Goal: Information Seeking & Learning: Check status

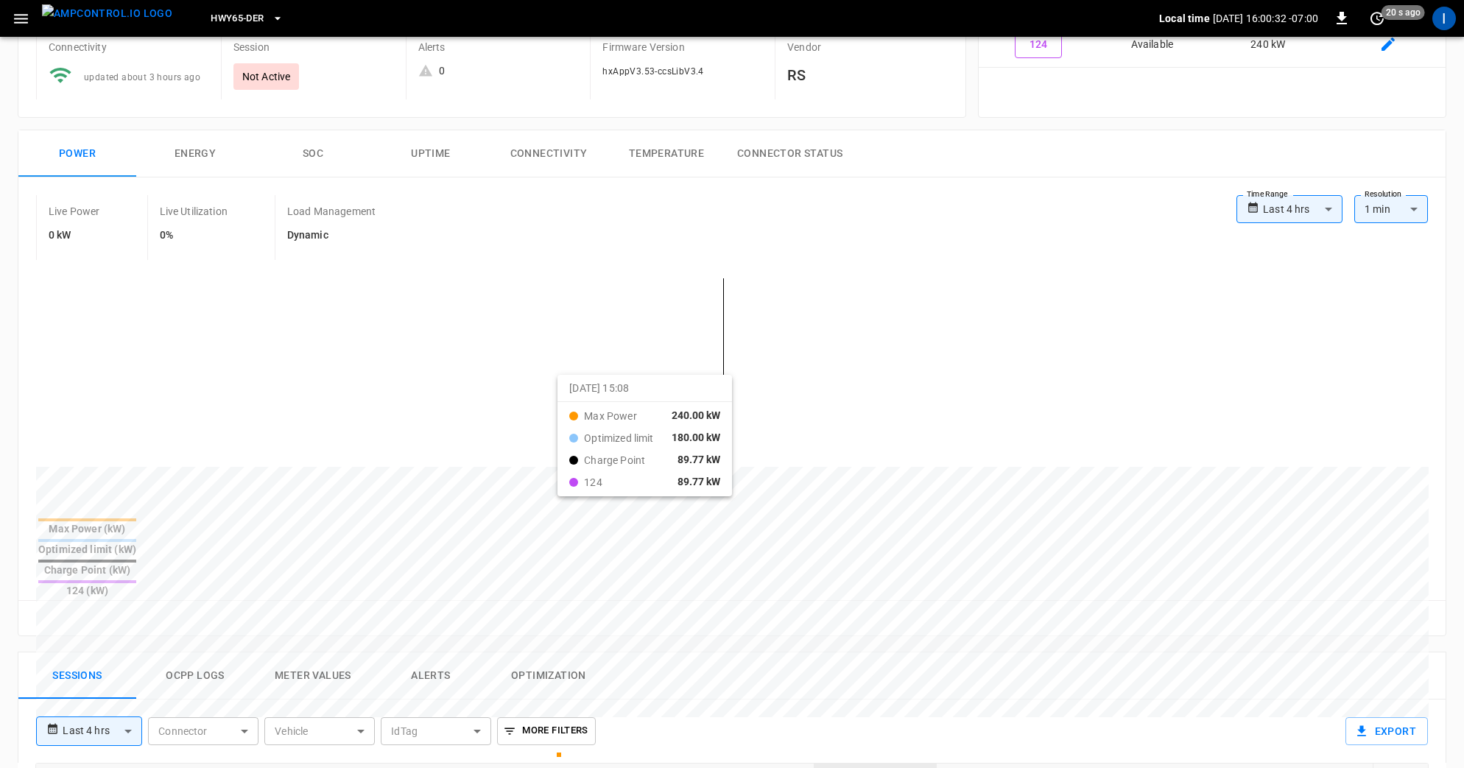
scroll to position [140, 0]
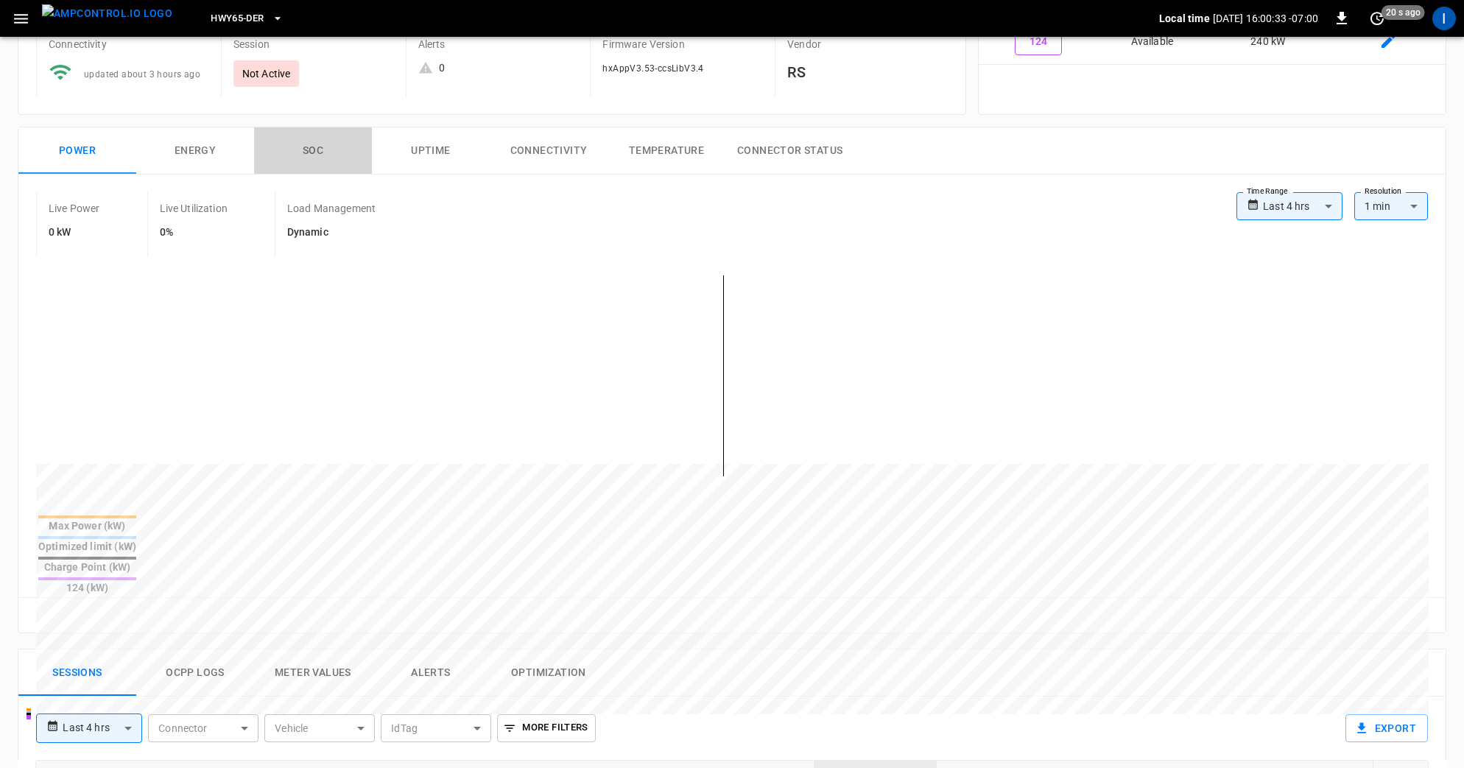
drag, startPoint x: 318, startPoint y: 154, endPoint x: 348, endPoint y: 171, distance: 34.6
click at [319, 155] on button "SOC" at bounding box center [313, 150] width 118 height 47
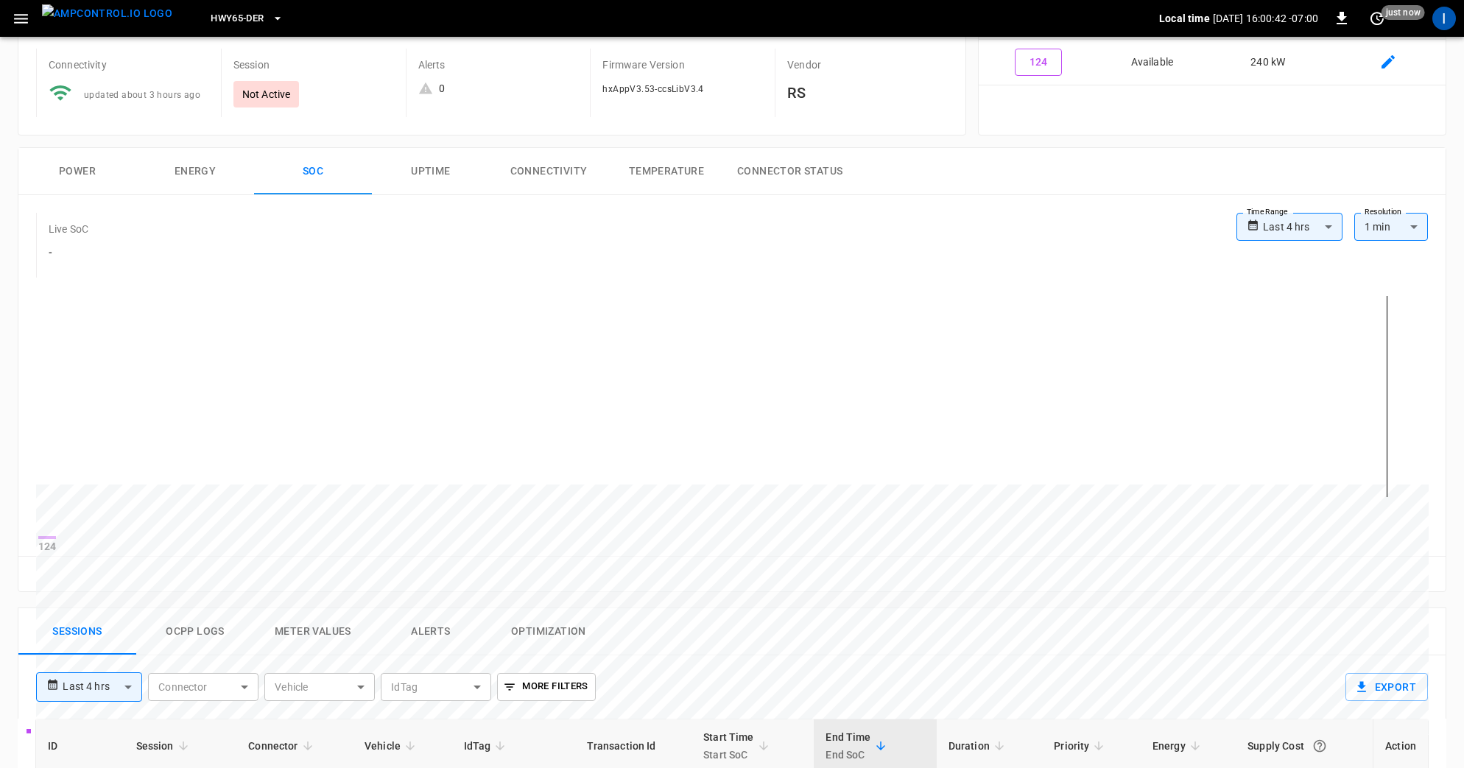
scroll to position [118, 0]
drag, startPoint x: 524, startPoint y: 258, endPoint x: 537, endPoint y: 110, distance: 148.5
click at [524, 256] on div "Live SoC -" at bounding box center [636, 246] width 1200 height 65
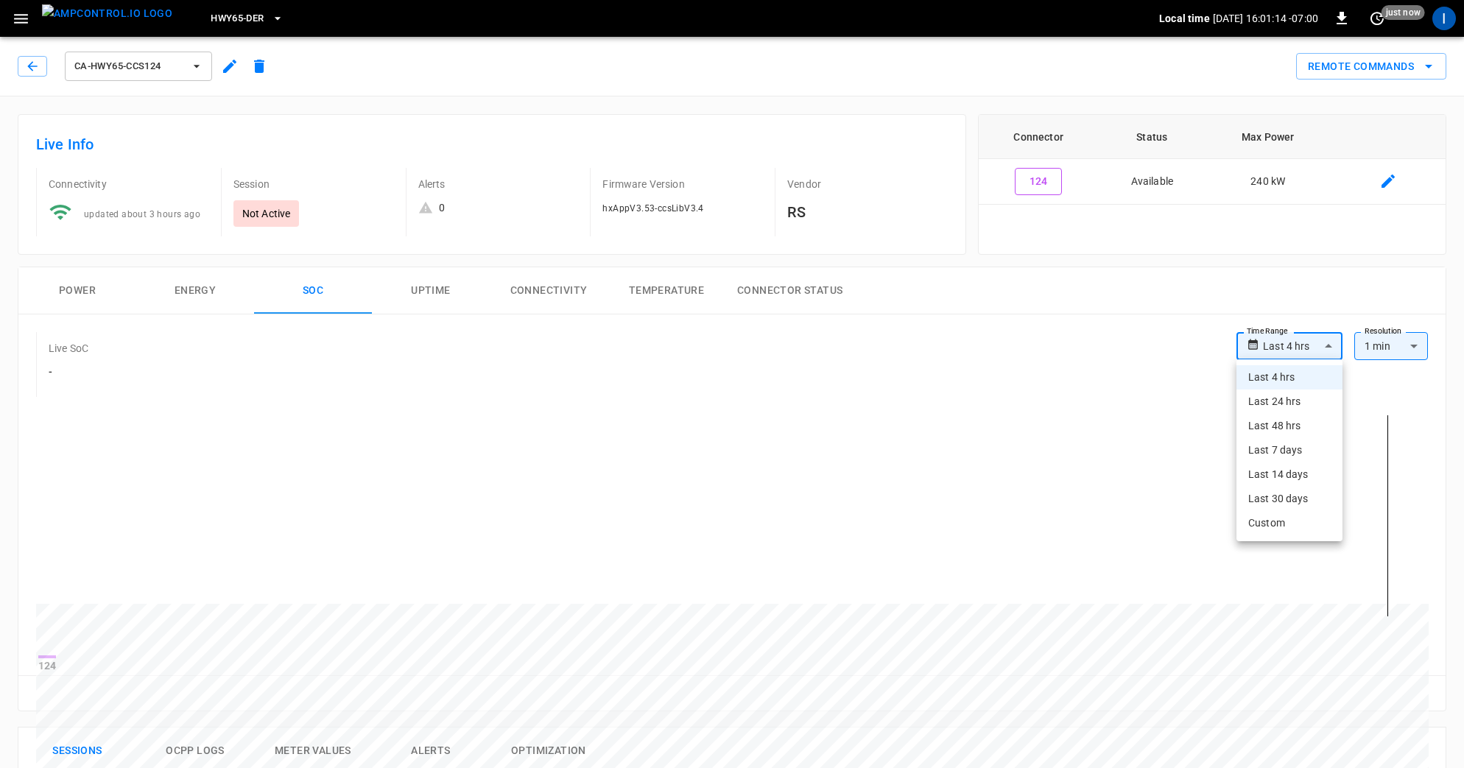
click at [1288, 345] on body "**********" at bounding box center [732, 716] width 1464 height 1433
click at [1301, 404] on li "Last 24 hrs" at bounding box center [1289, 402] width 106 height 24
type input "**********"
click at [164, 71] on span "ca-hwy65-ccs124" at bounding box center [128, 66] width 109 height 17
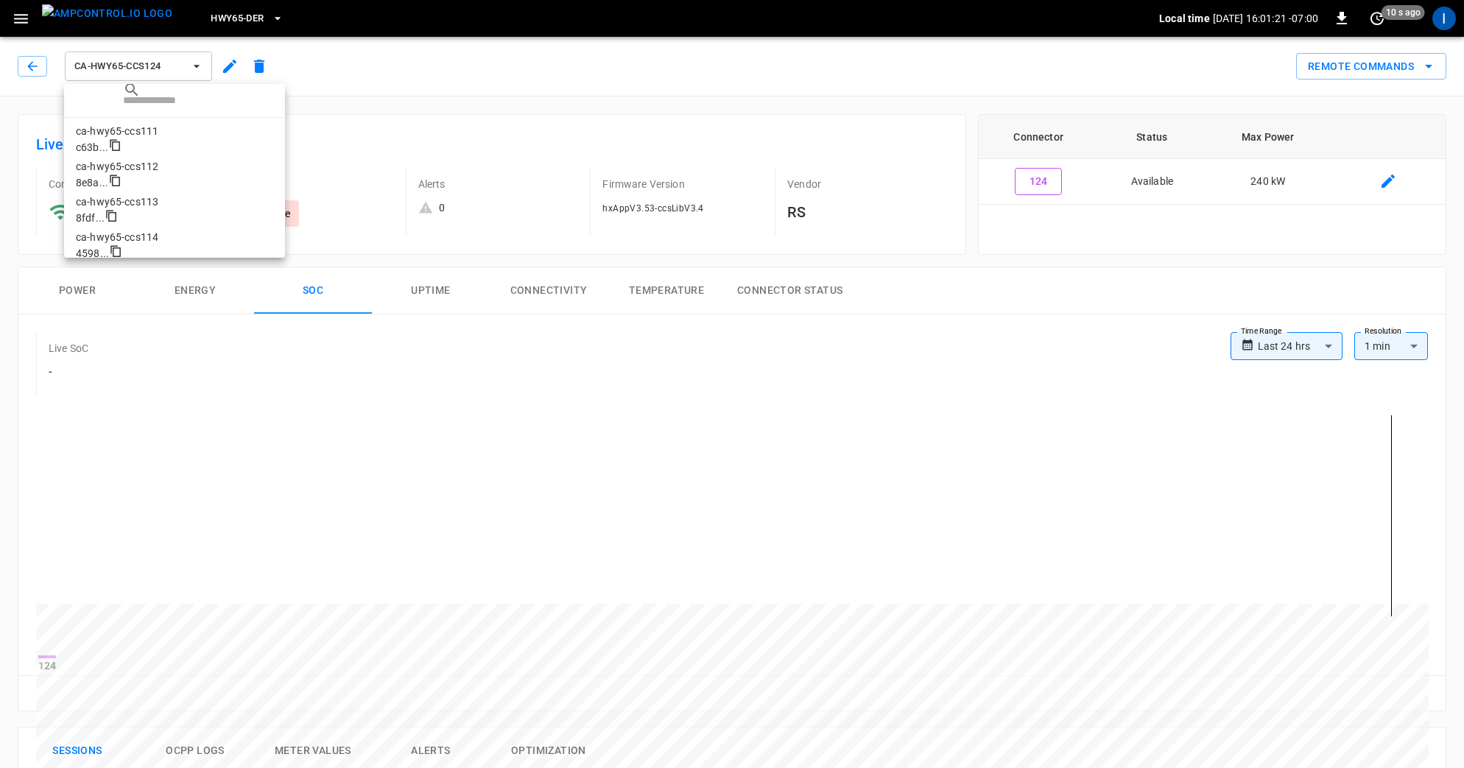
click at [155, 137] on p "ca-hwy65-ccs111" at bounding box center [174, 131] width 197 height 15
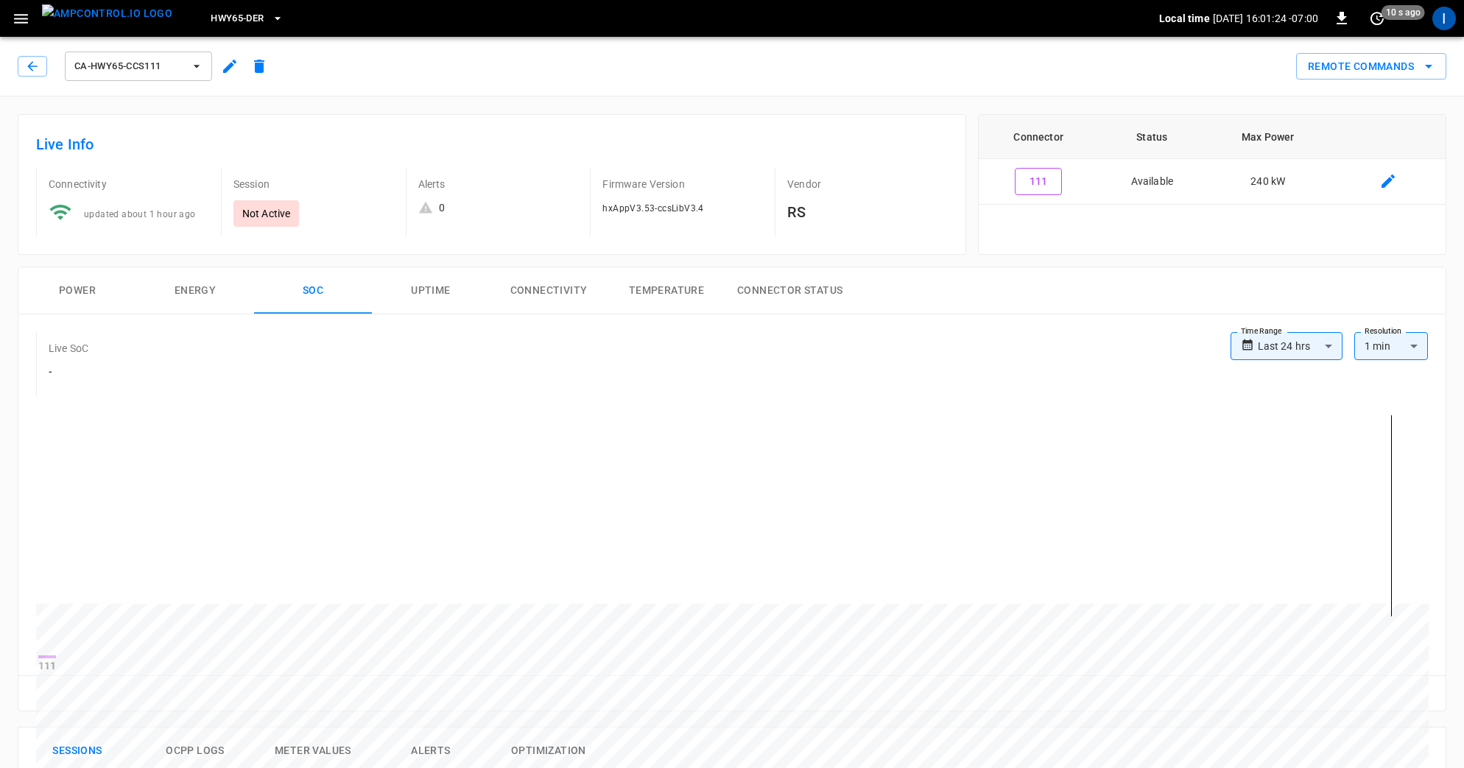
click at [110, 68] on span "ca-hwy65-ccs111" at bounding box center [128, 66] width 109 height 17
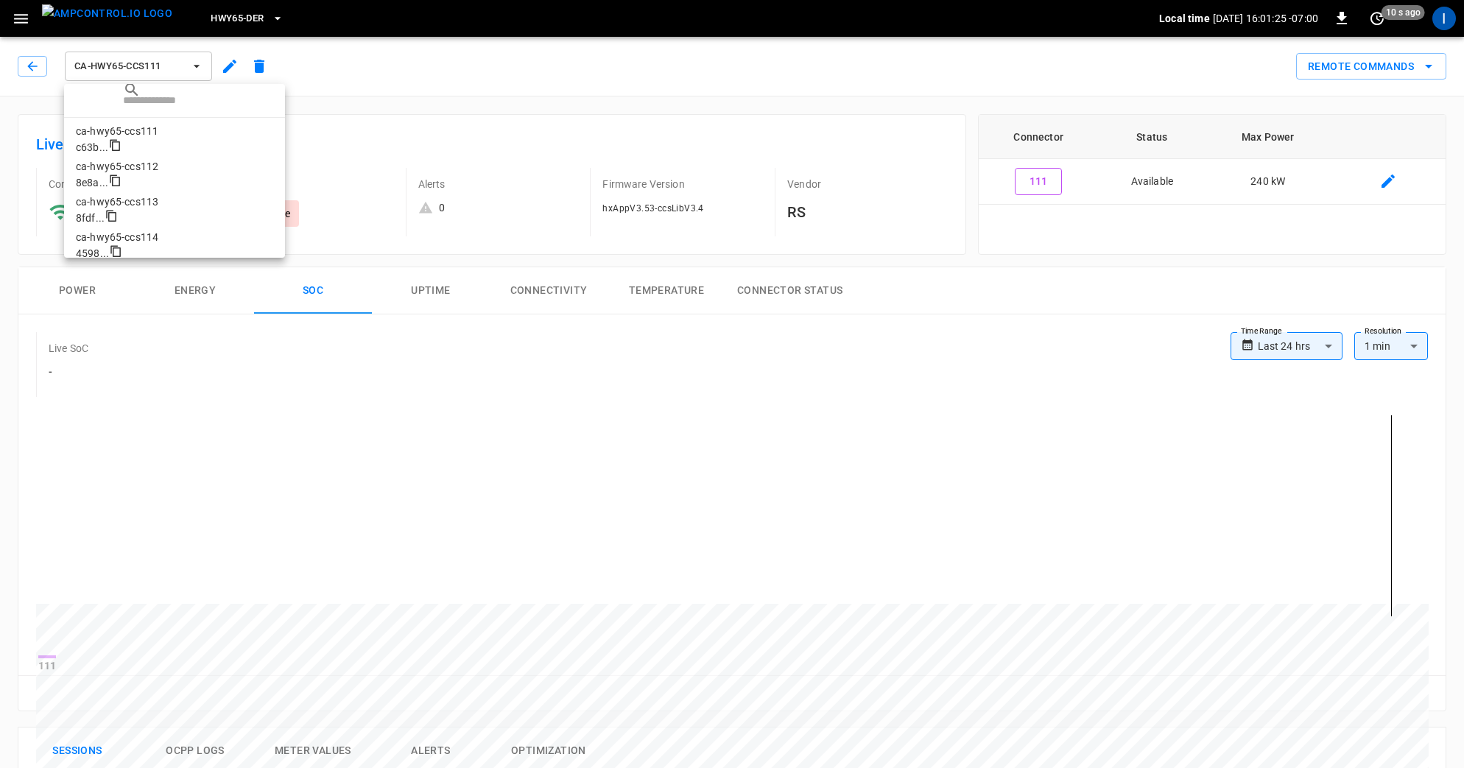
click at [136, 163] on p "ca-hwy65-ccs112" at bounding box center [174, 166] width 197 height 15
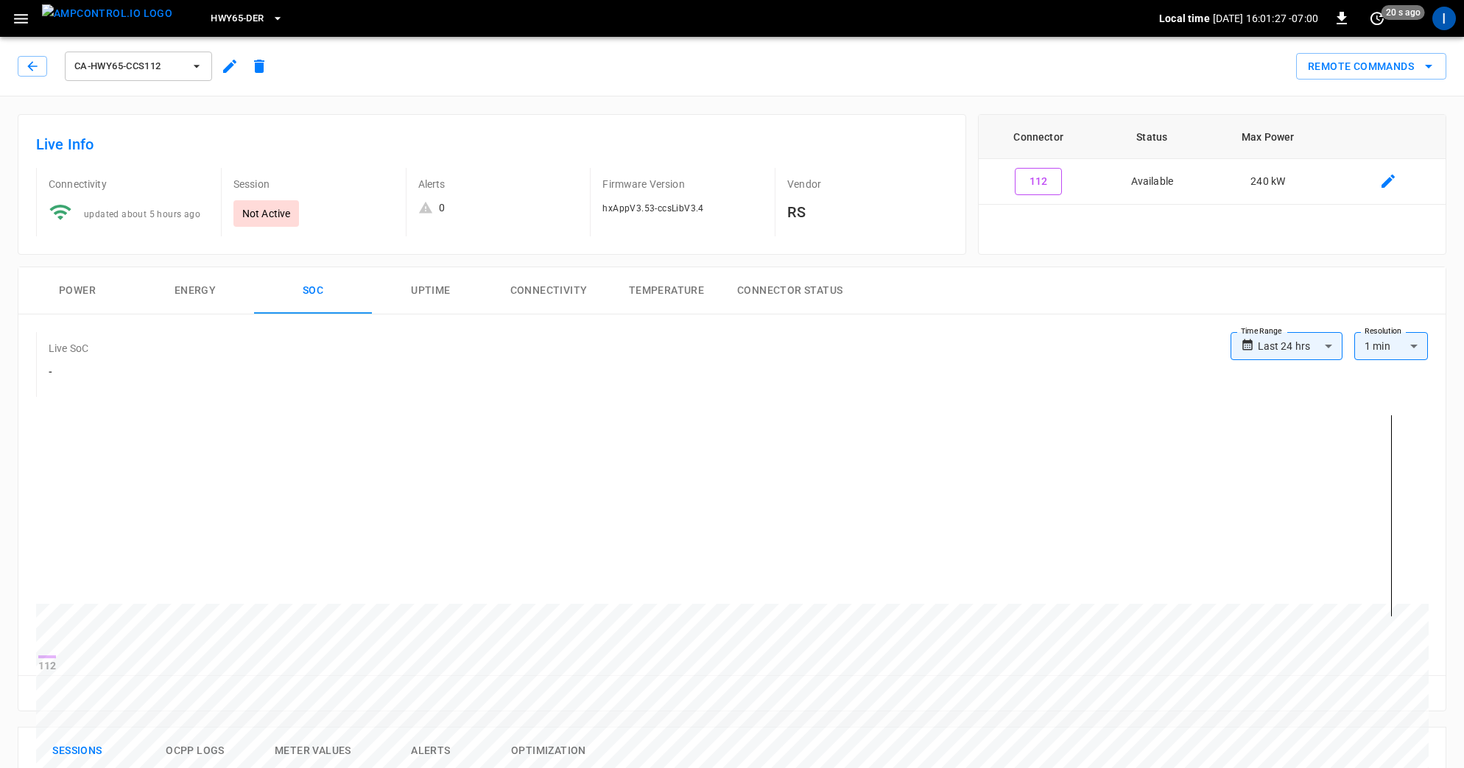
click at [142, 68] on span "ca-hwy65-ccs112" at bounding box center [128, 66] width 109 height 17
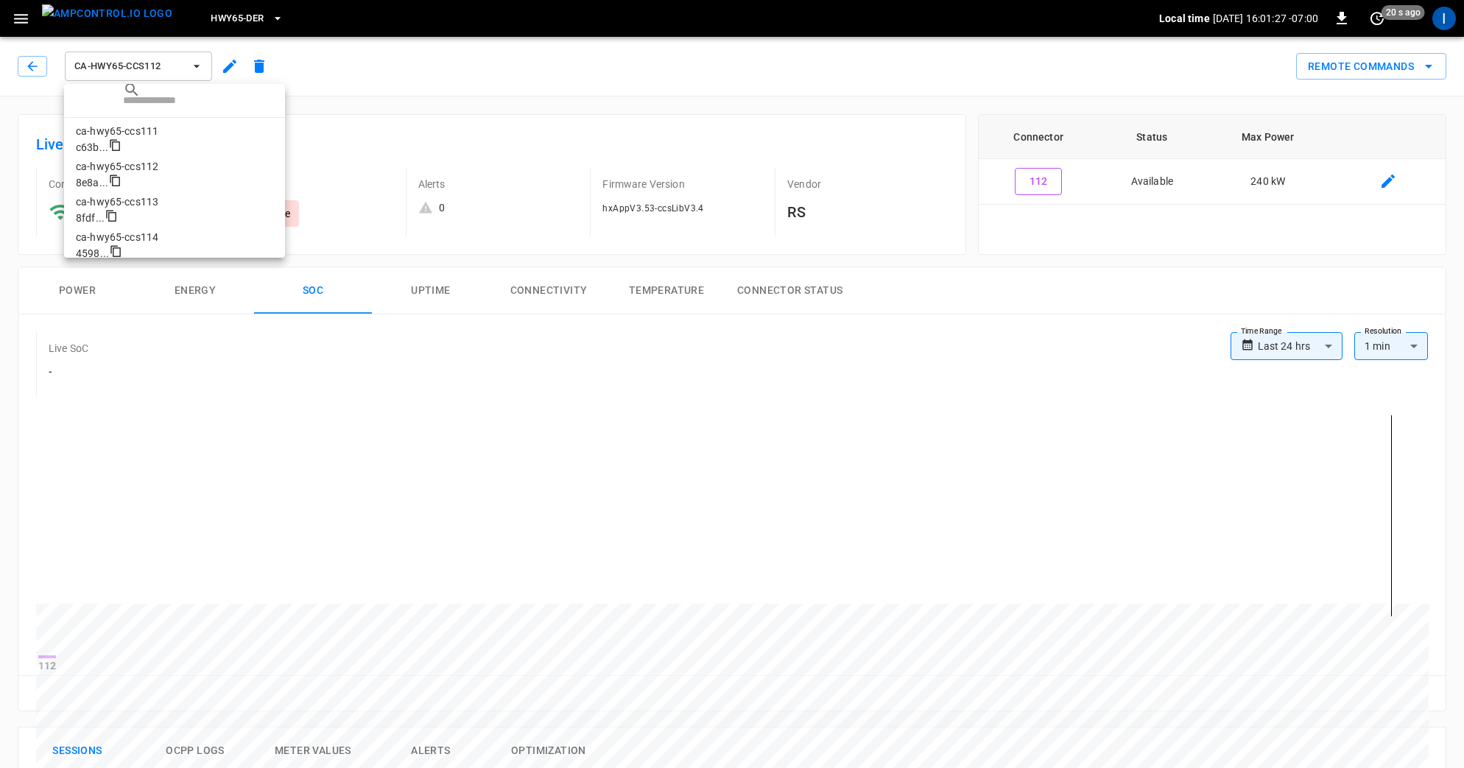
scroll to position [25, 0]
click at [146, 182] on p "ca-hwy65-ccs113" at bounding box center [174, 176] width 197 height 15
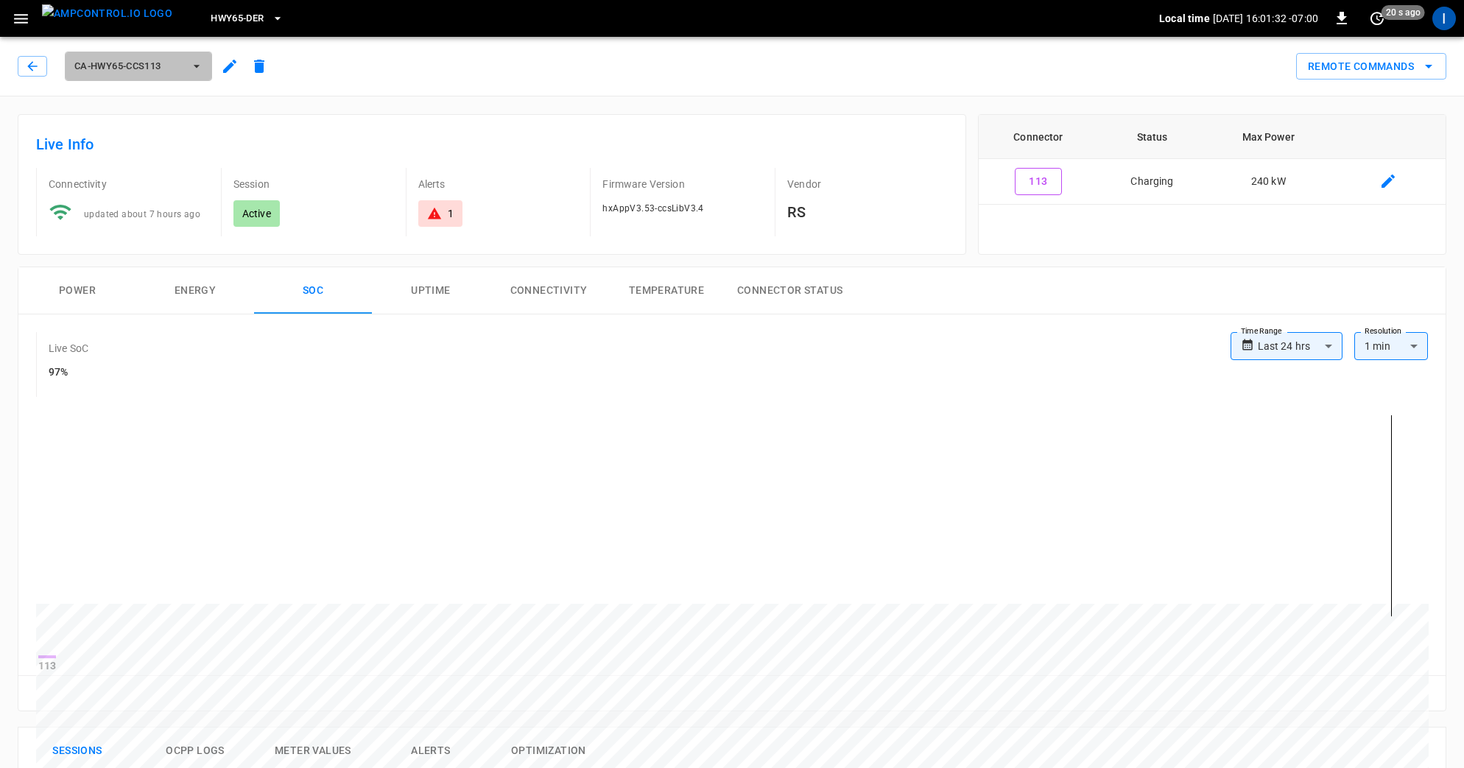
click at [148, 74] on button "ca-hwy65-ccs113" at bounding box center [138, 66] width 147 height 29
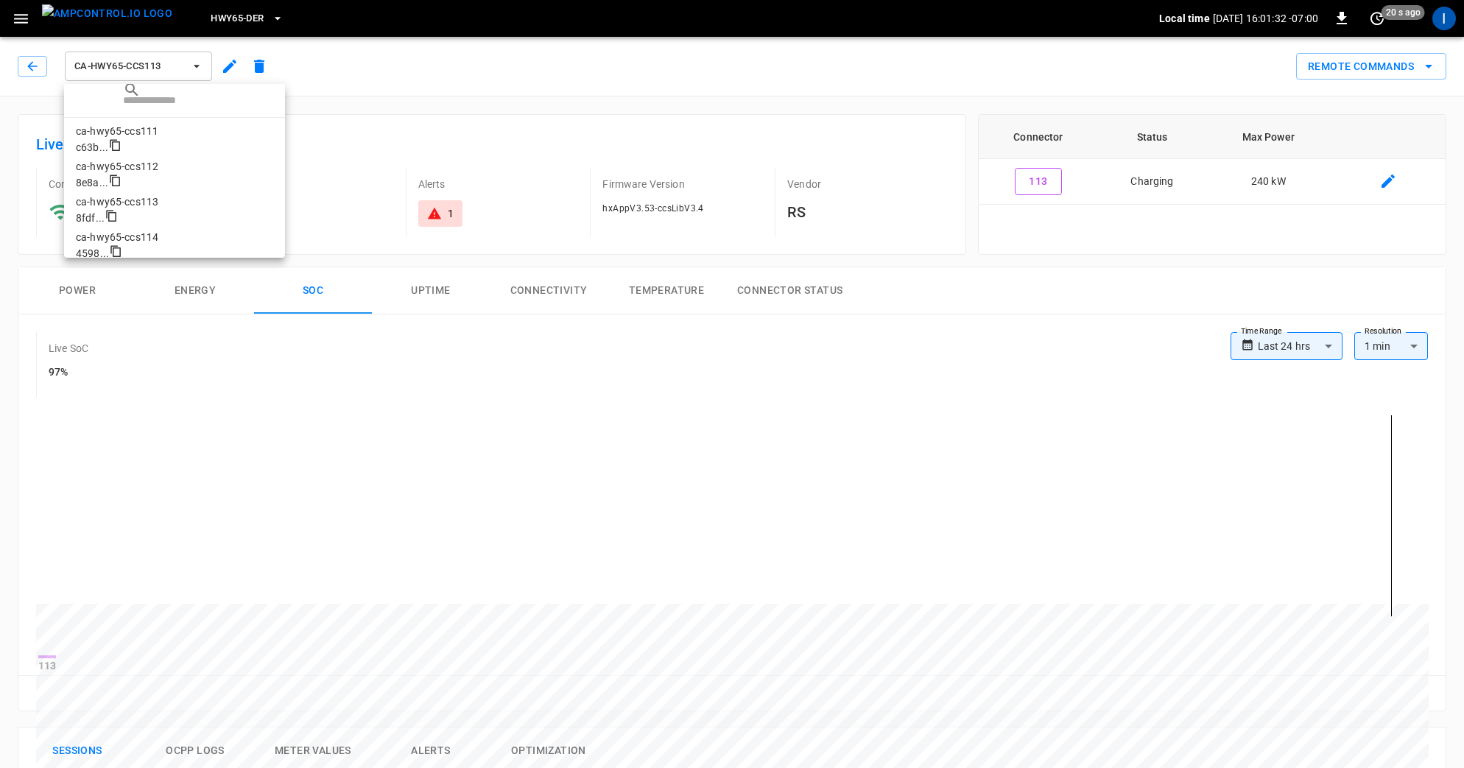
scroll to position [60, 0]
click at [148, 183] on p "ca-hwy65-ccs114" at bounding box center [174, 176] width 197 height 15
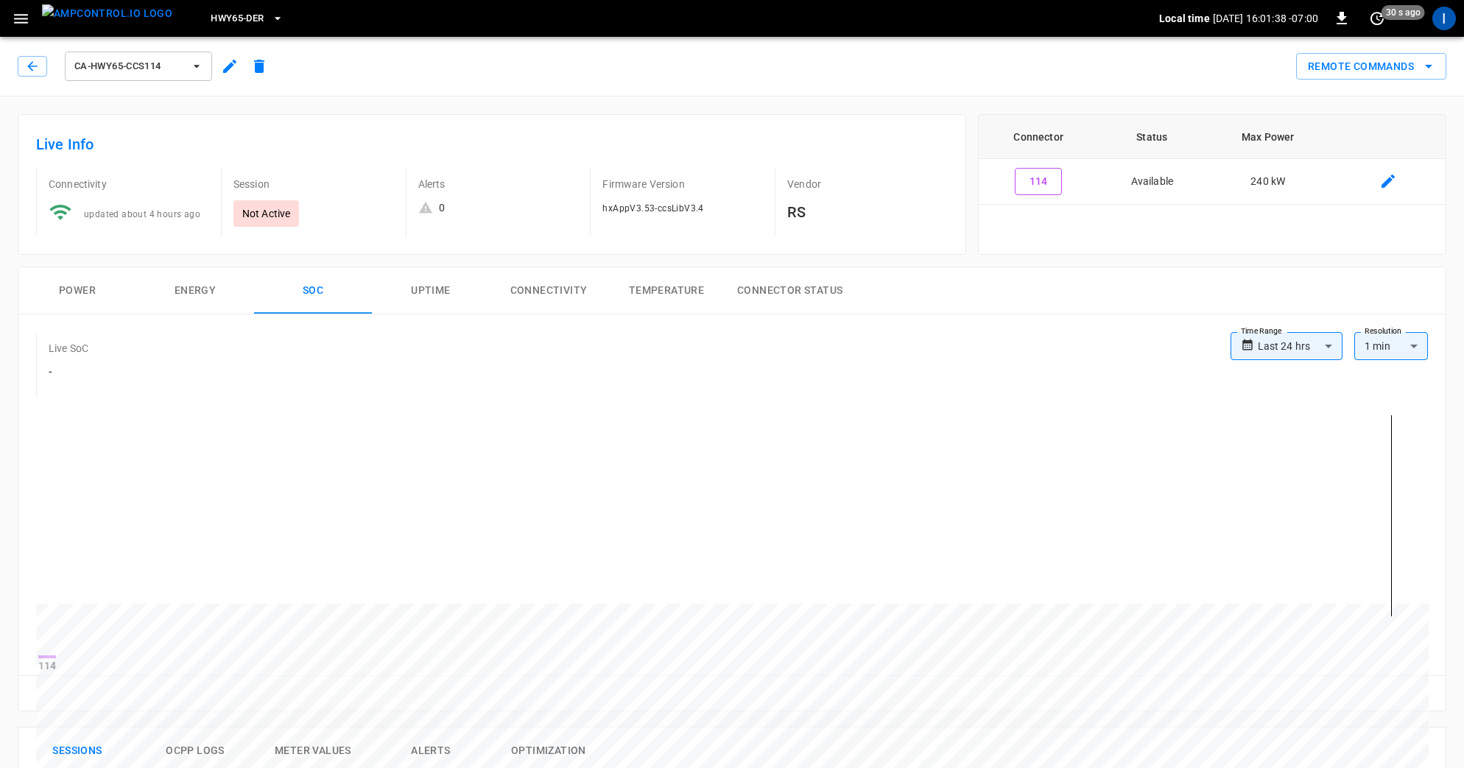
click at [156, 71] on span "ca-hwy65-ccs114" at bounding box center [128, 66] width 109 height 17
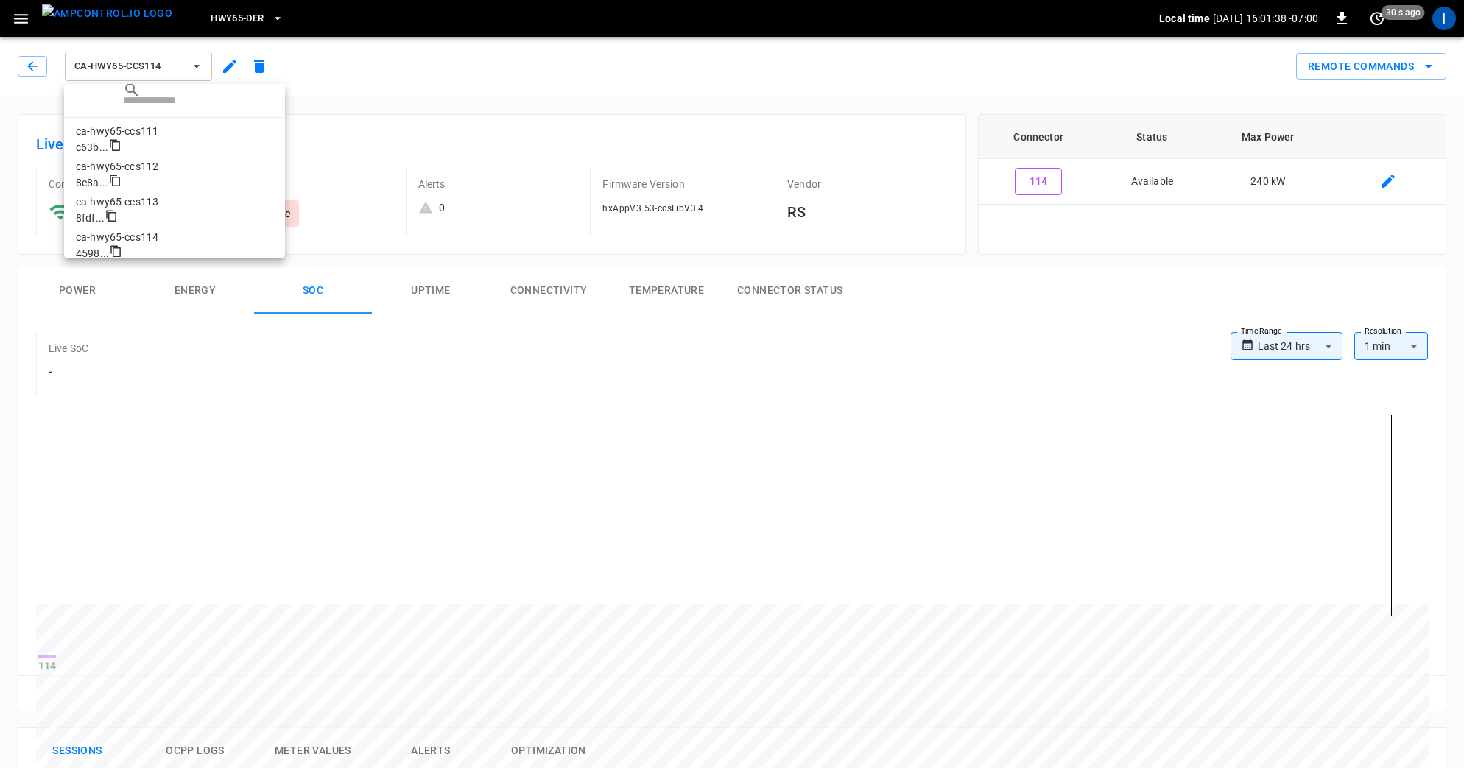
scroll to position [96, 0]
click at [163, 180] on li "ca-hwy65-ccs115 fc07 ..." at bounding box center [174, 180] width 221 height 35
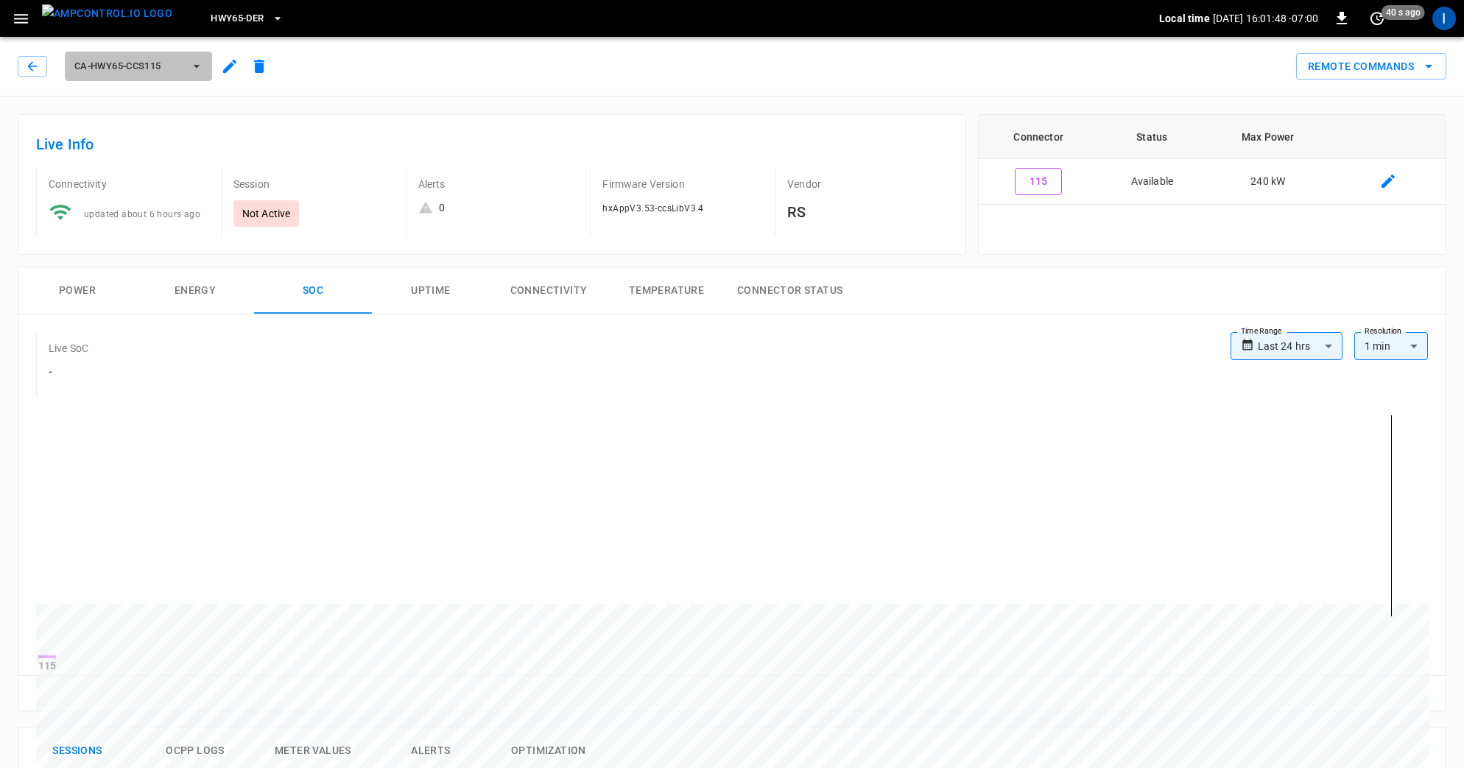
click at [147, 59] on span "ca-hwy65-ccs115" at bounding box center [128, 66] width 109 height 17
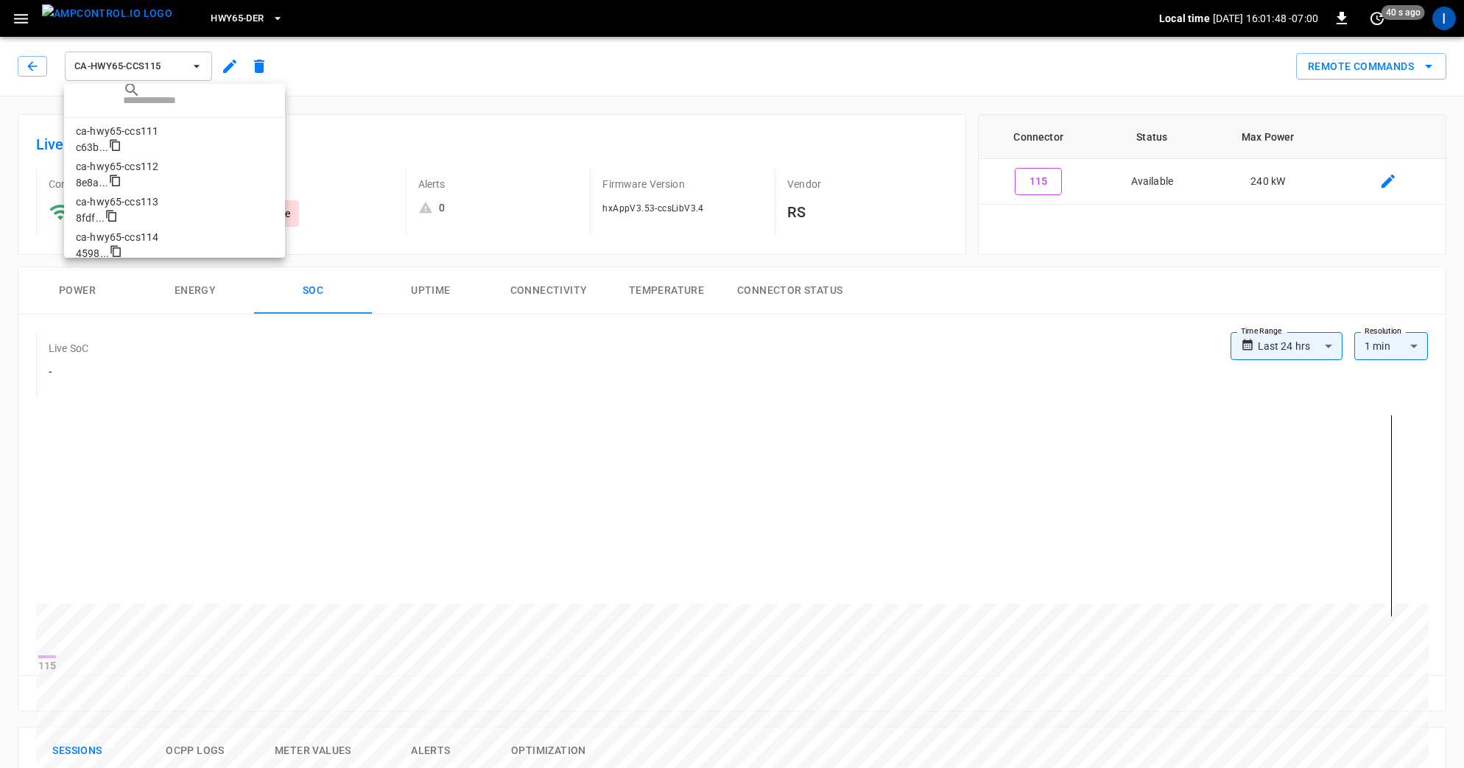
scroll to position [131, 0]
click at [130, 183] on p "ca-hwy65-ccs121" at bounding box center [174, 176] width 197 height 15
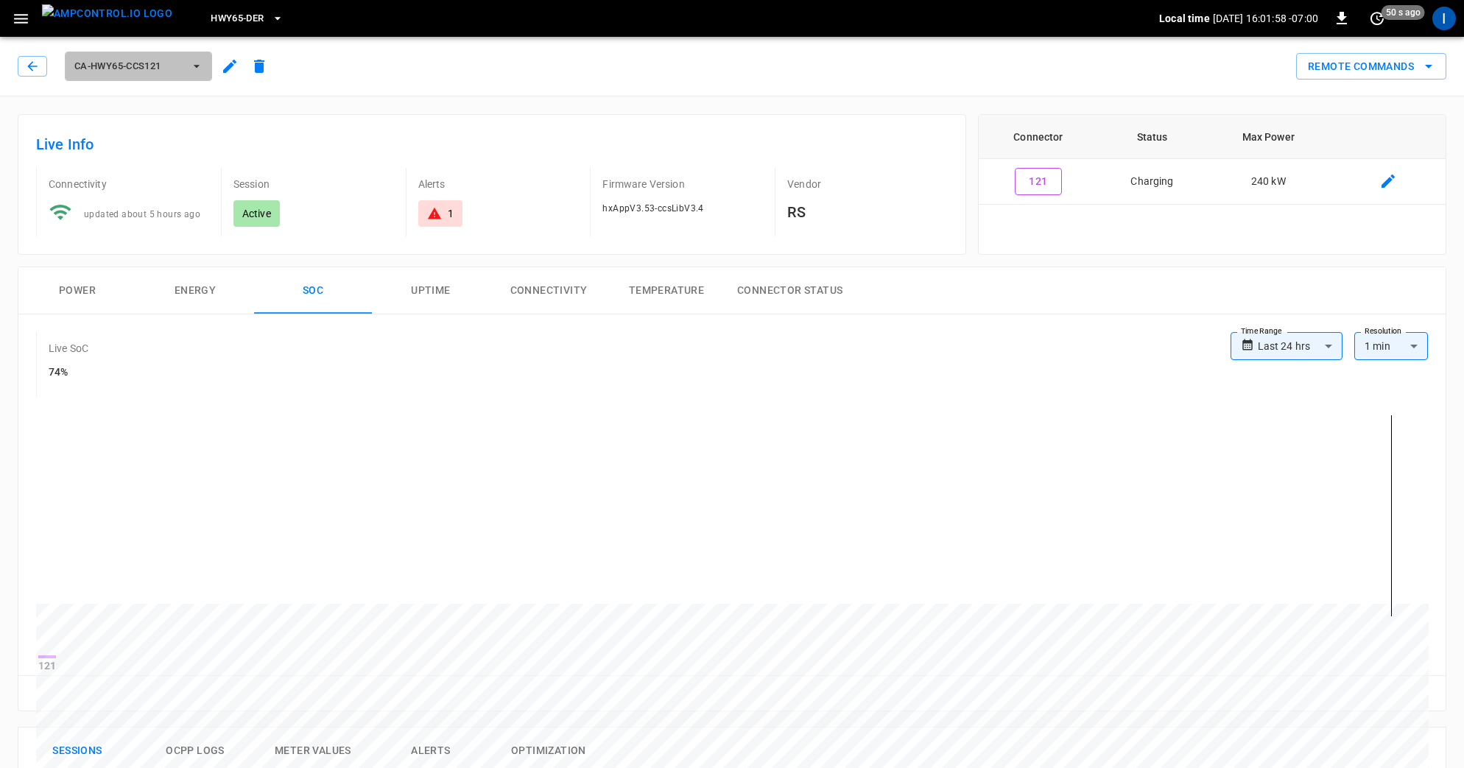
click at [157, 66] on span "ca-hwy65-ccs121" at bounding box center [128, 66] width 109 height 17
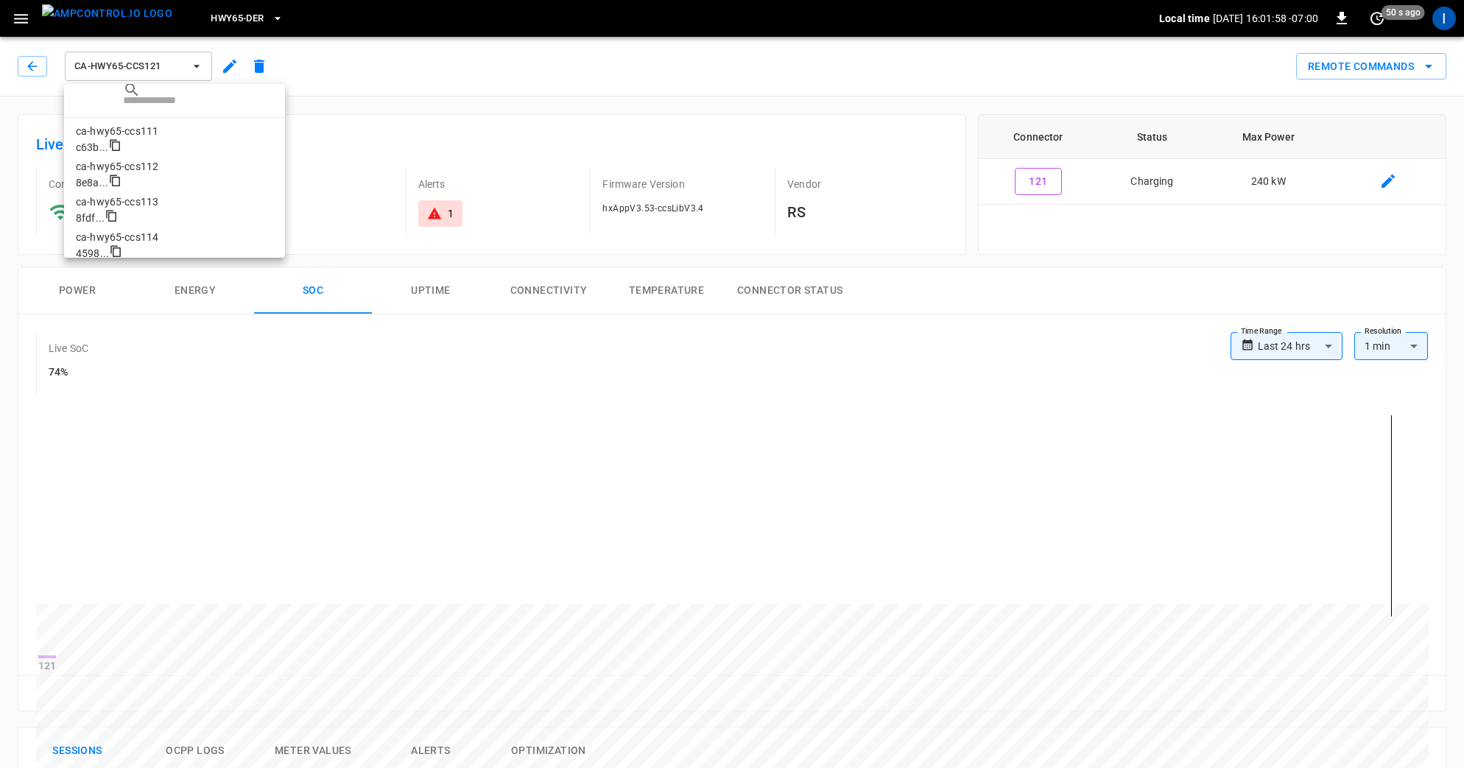
scroll to position [166, 0]
click at [159, 179] on li "ca-hwy65-ccs122 24d3 ..." at bounding box center [174, 180] width 221 height 35
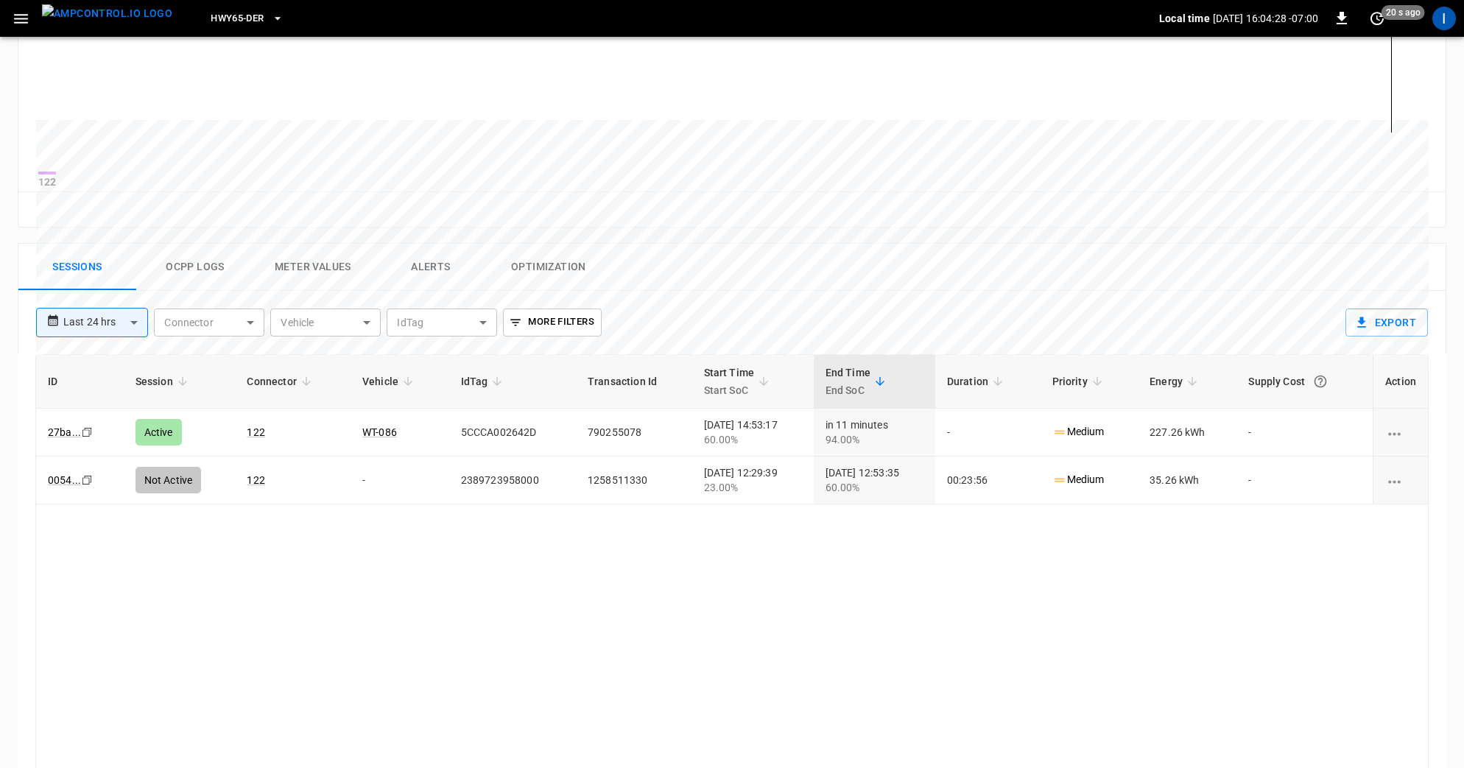
scroll to position [478, 0]
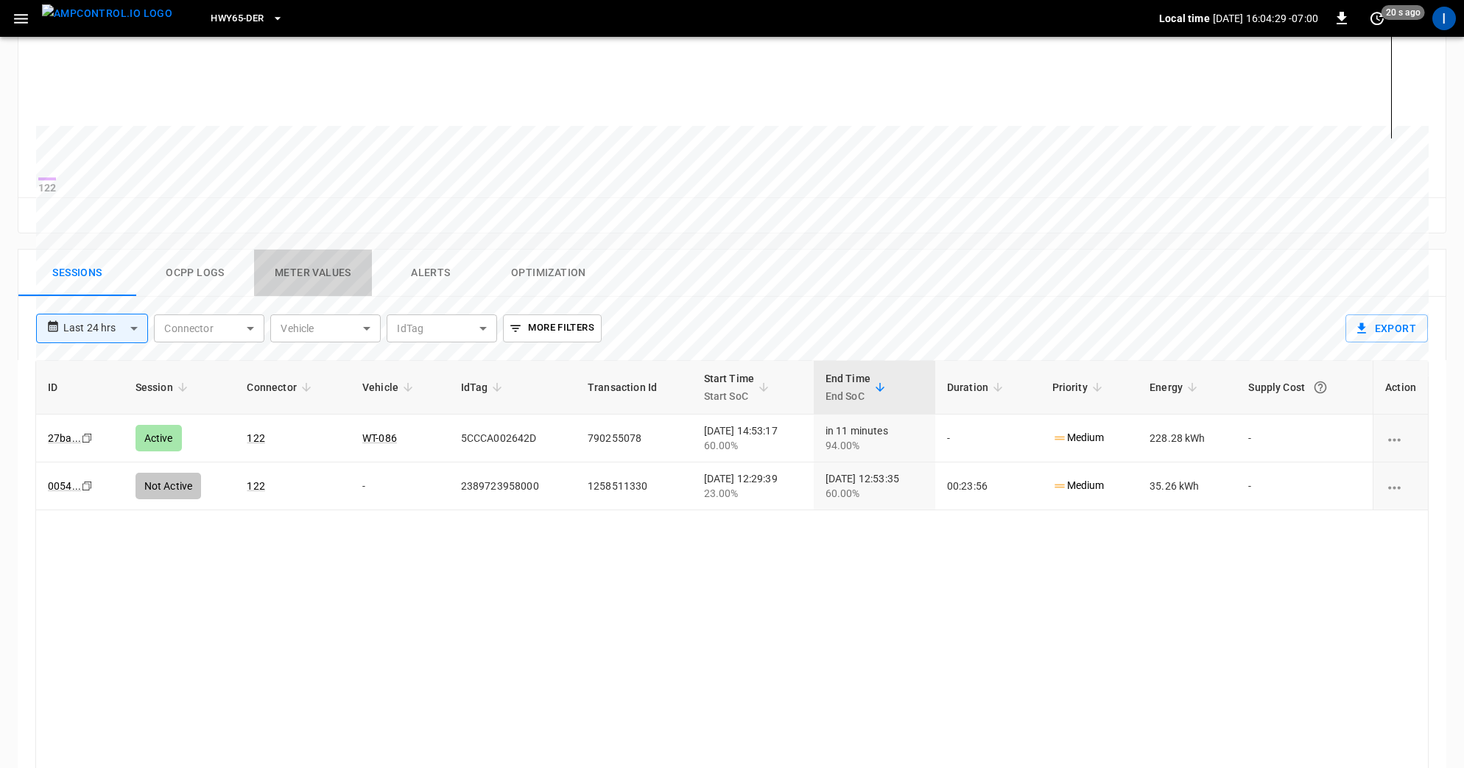
click at [325, 286] on button "Meter Values" at bounding box center [313, 273] width 118 height 47
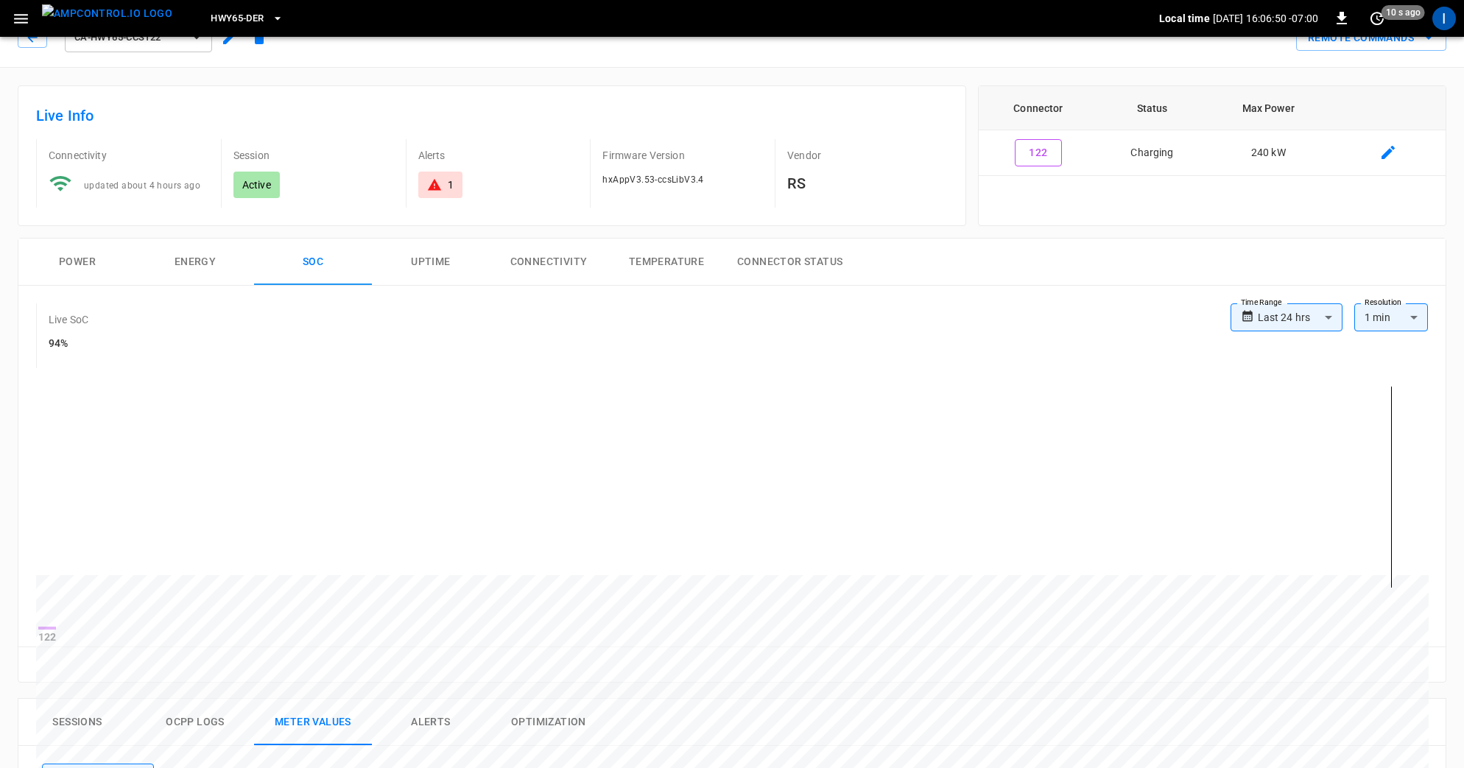
scroll to position [0, 0]
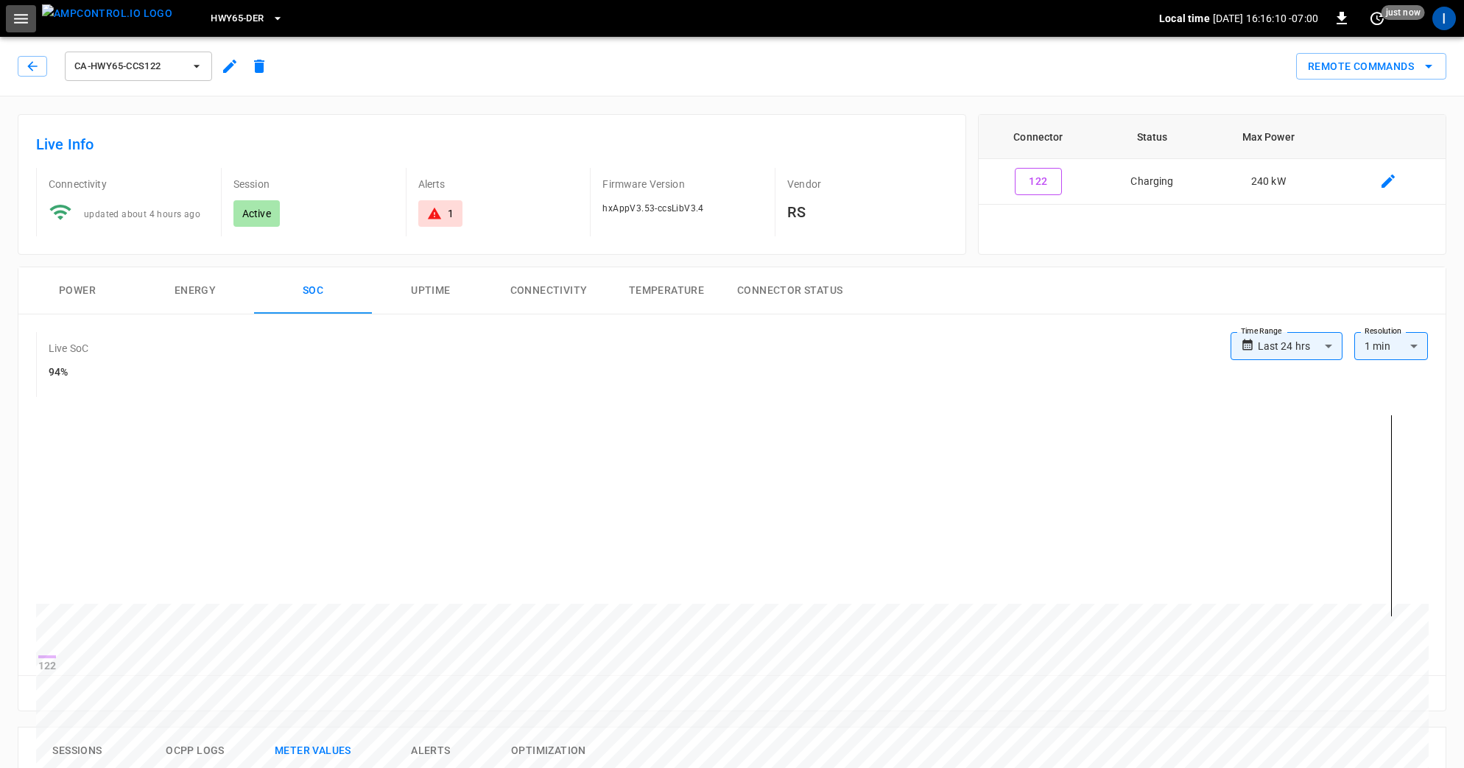
drag, startPoint x: 32, startPoint y: 17, endPoint x: 44, endPoint y: 35, distance: 21.9
click at [32, 17] on button "button" at bounding box center [21, 18] width 30 height 27
drag, startPoint x: 61, startPoint y: 465, endPoint x: 133, endPoint y: 464, distance: 72.2
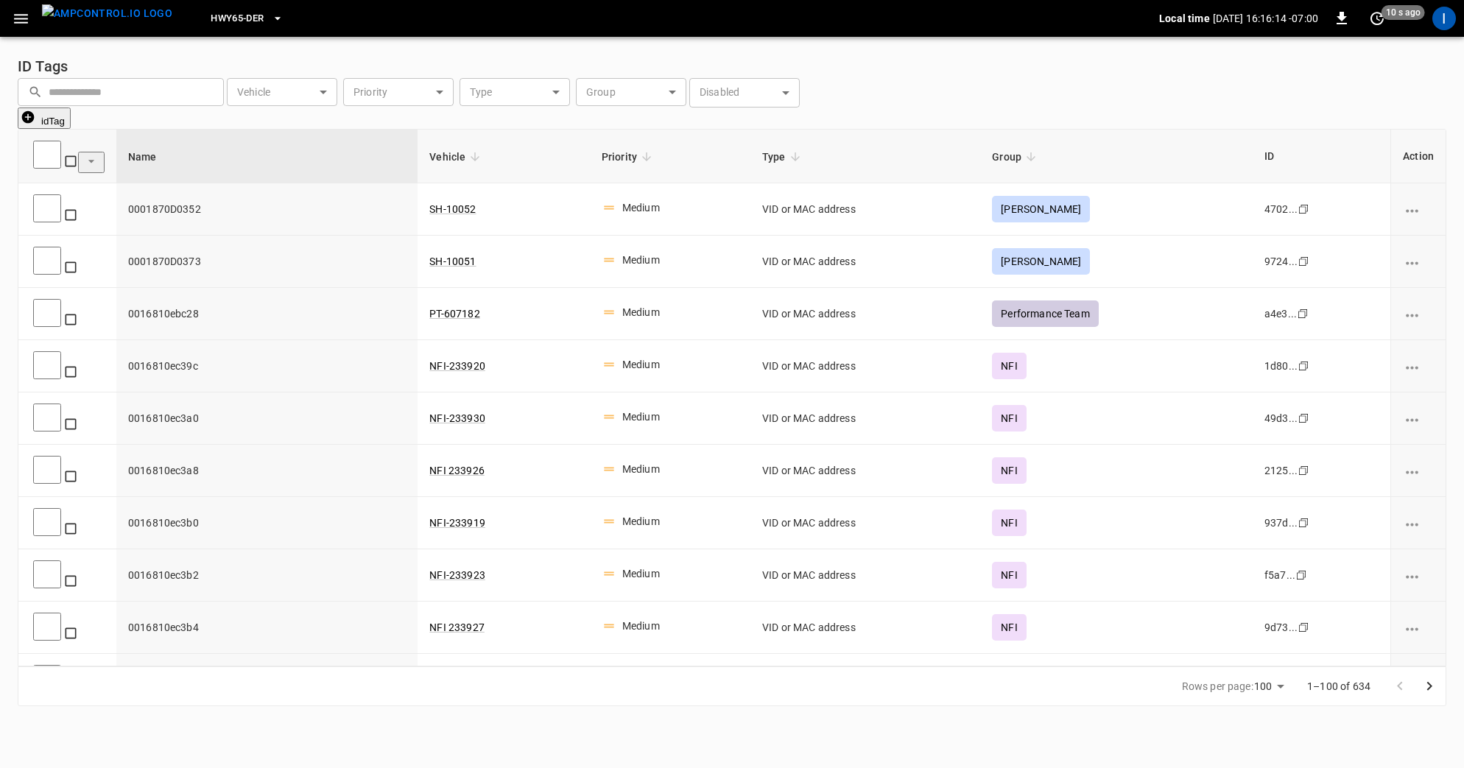
click at [653, 114] on body "HWY65-DER Local time [DATE] 16:16:14 -07:00 0 10 s ago I ID Tags ​ ​ Vehicle ​ …" at bounding box center [732, 362] width 1464 height 724
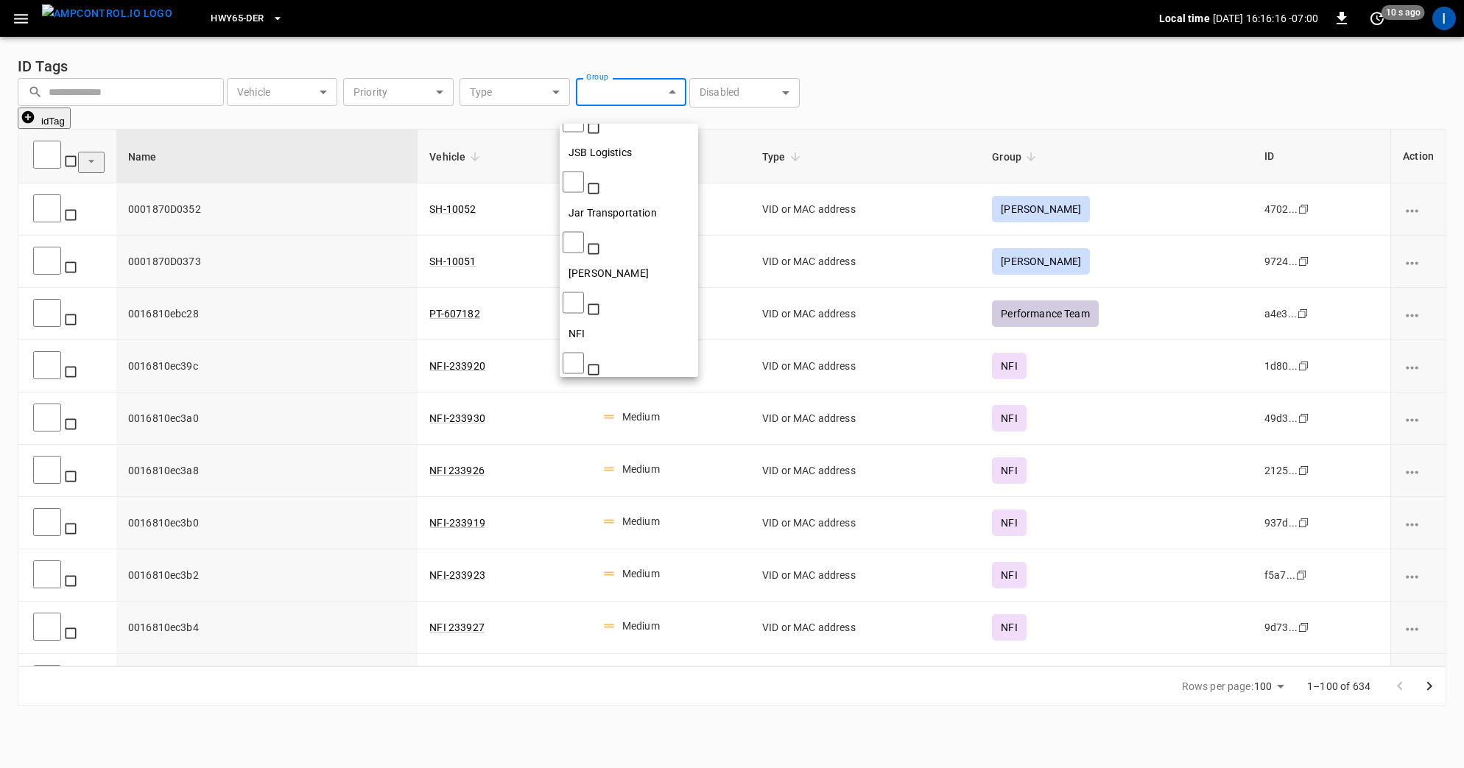
scroll to position [278, 0]
click at [619, 610] on div "Pay! App" at bounding box center [590, 623] width 60 height 27
type input "********"
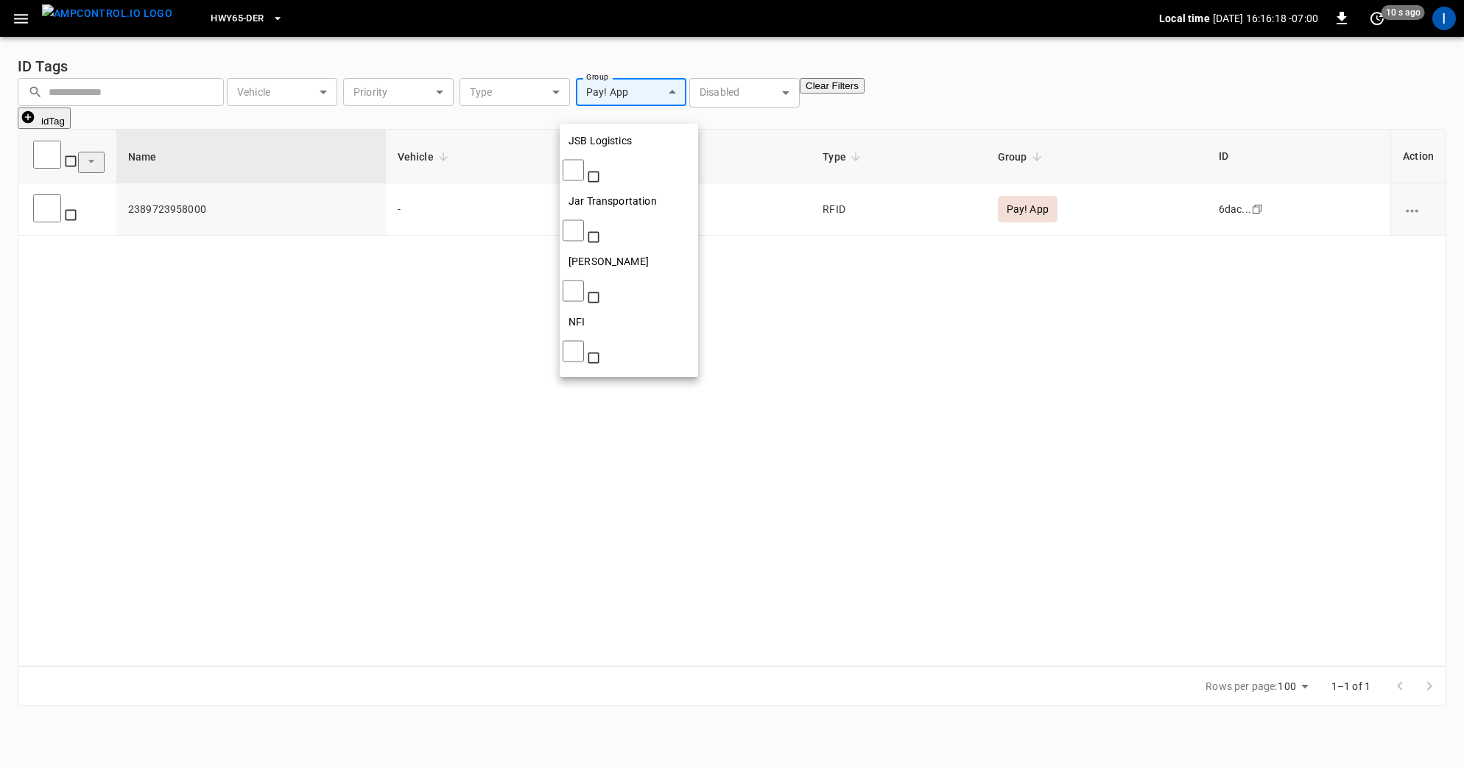
click at [437, 391] on div at bounding box center [732, 384] width 1464 height 768
click at [141, 216] on span "2389723958000" at bounding box center [251, 209] width 246 height 15
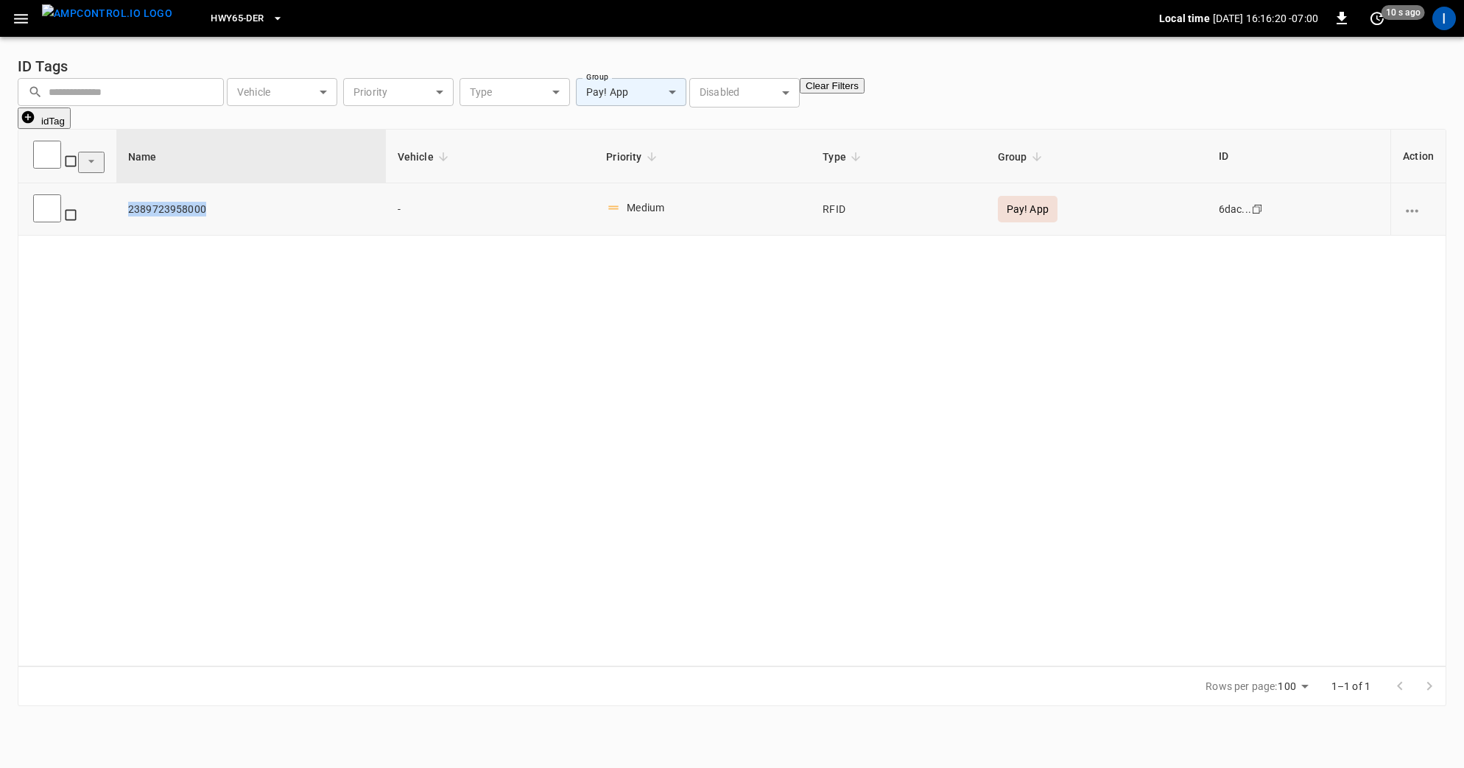
click at [141, 216] on span "2389723958000" at bounding box center [251, 209] width 246 height 15
drag, startPoint x: 1060, startPoint y: 215, endPoint x: 1041, endPoint y: 213, distance: 19.3
click at [1054, 214] on td "Pay! App" at bounding box center [1096, 209] width 221 height 52
drag, startPoint x: 1011, startPoint y: 211, endPoint x: 1071, endPoint y: 219, distance: 60.1
click at [1047, 209] on div "Pay! App" at bounding box center [1028, 209] width 60 height 27
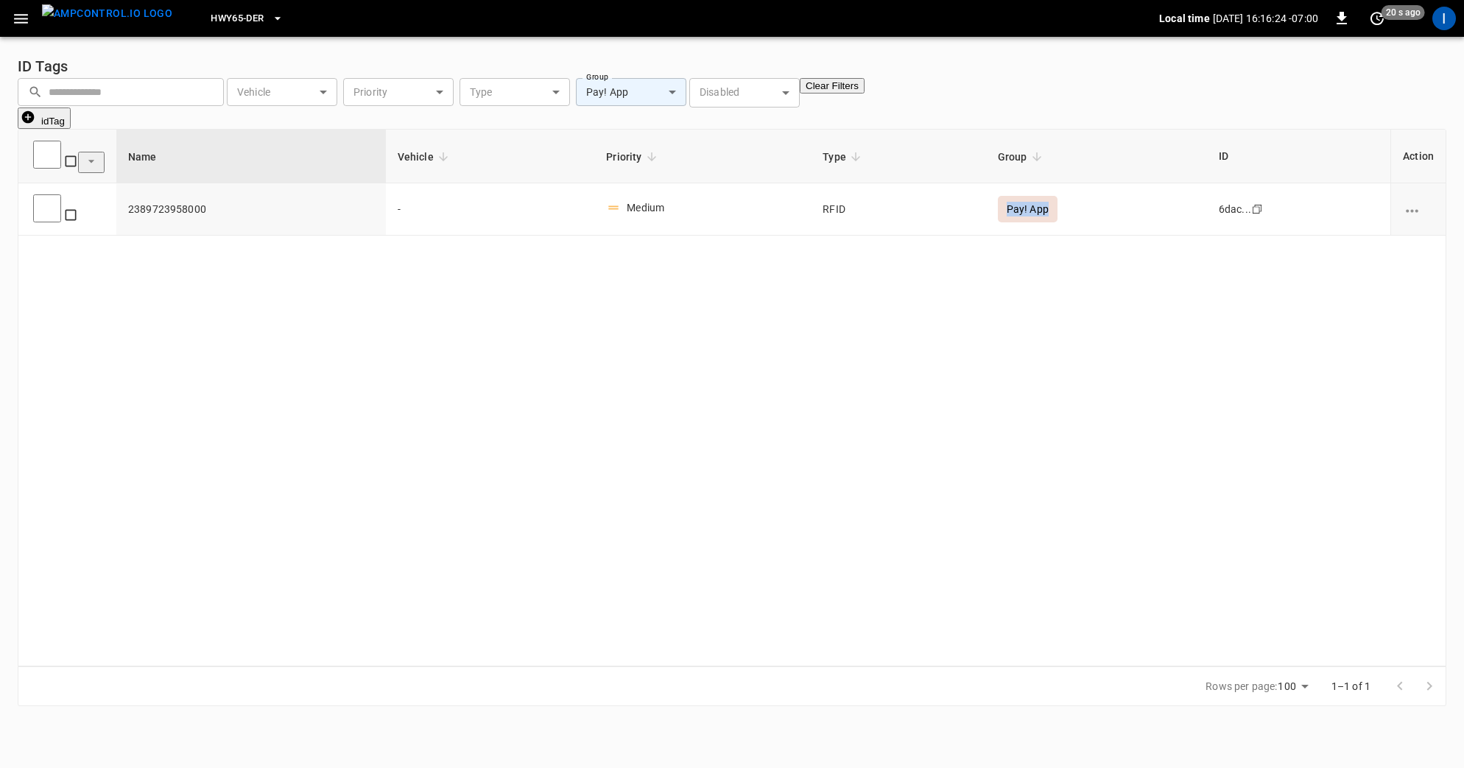
copy div "Pay! App"
click at [147, 219] on td "2389723958000" at bounding box center [251, 209] width 270 height 52
drag, startPoint x: 20, startPoint y: 18, endPoint x: 27, endPoint y: 35, distance: 18.2
click at [20, 18] on icon "button" at bounding box center [21, 19] width 14 height 10
click at [233, 333] on div at bounding box center [732, 384] width 1464 height 768
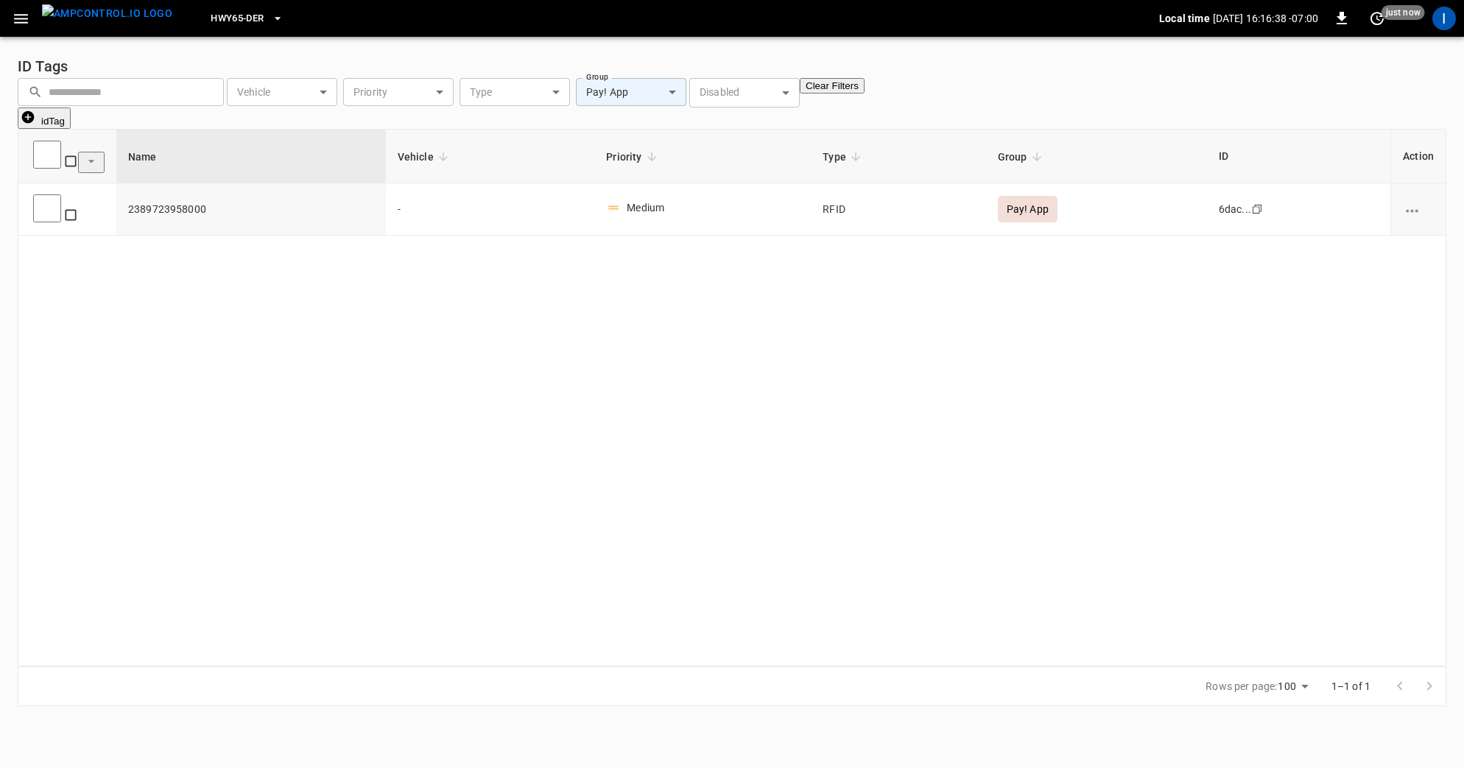
click at [217, 21] on span "HWY65-DER" at bounding box center [237, 18] width 53 height 17
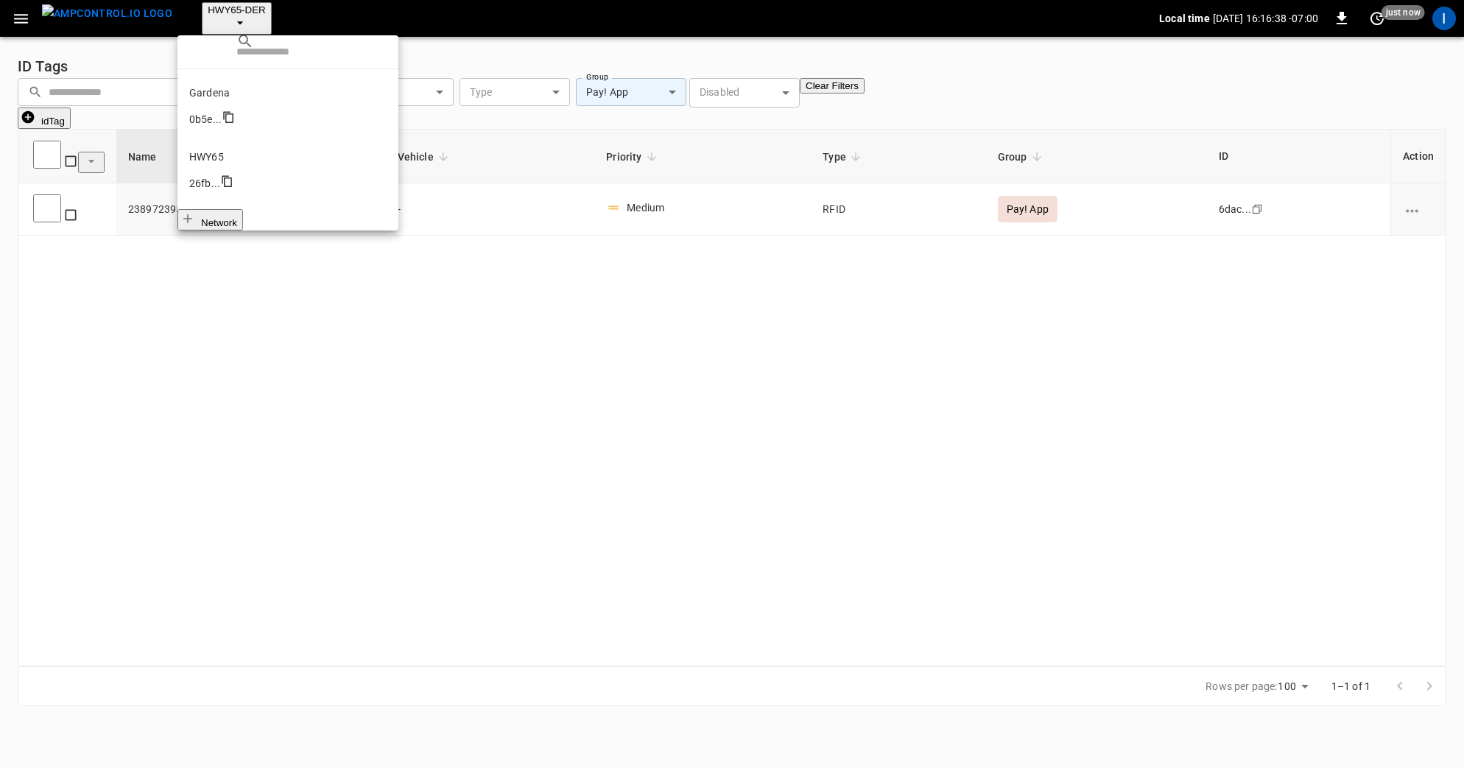
scroll to position [52, 0]
click at [227, 418] on p "SanB" at bounding box center [287, 425] width 197 height 15
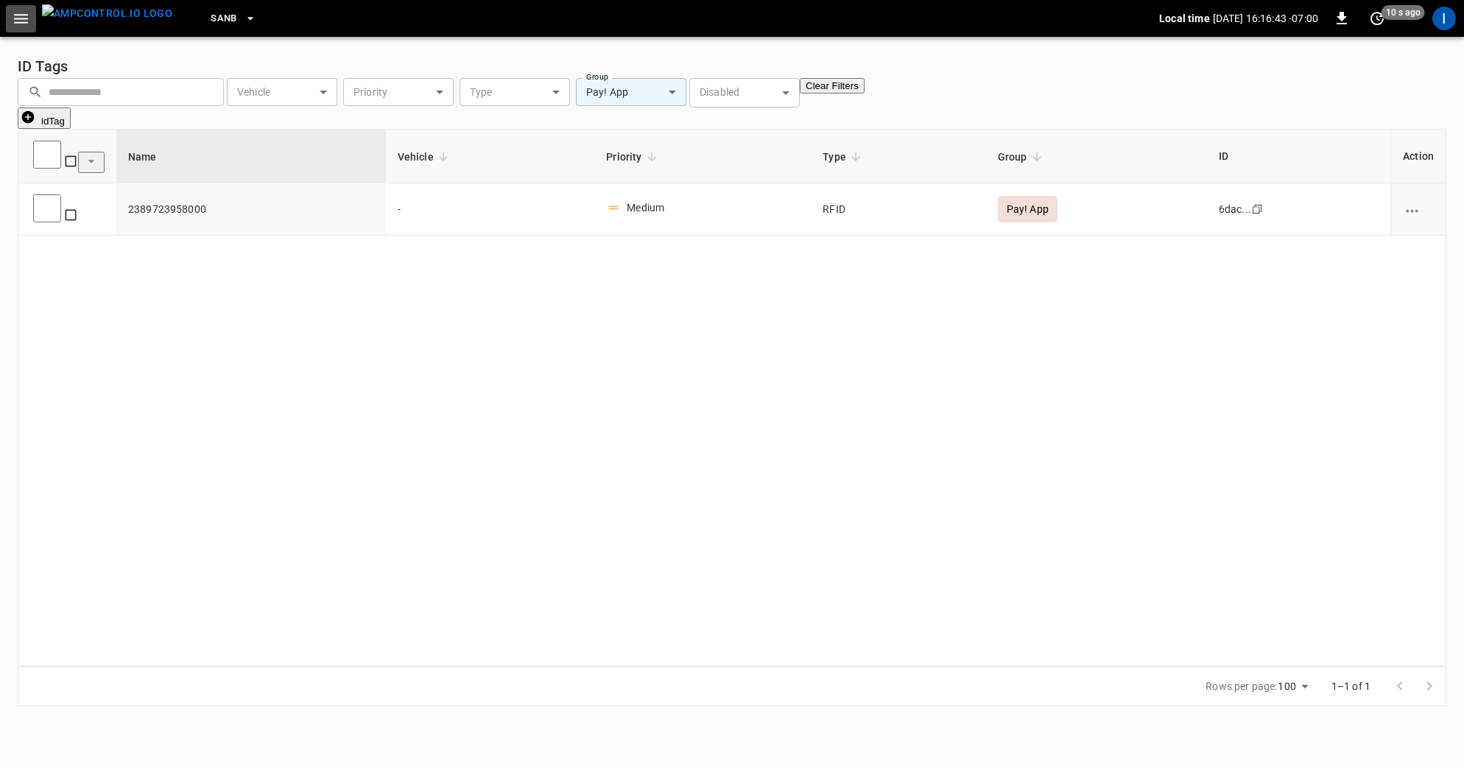
drag, startPoint x: 29, startPoint y: 27, endPoint x: 32, endPoint y: 36, distance: 9.3
click at [29, 29] on button "button" at bounding box center [21, 18] width 30 height 27
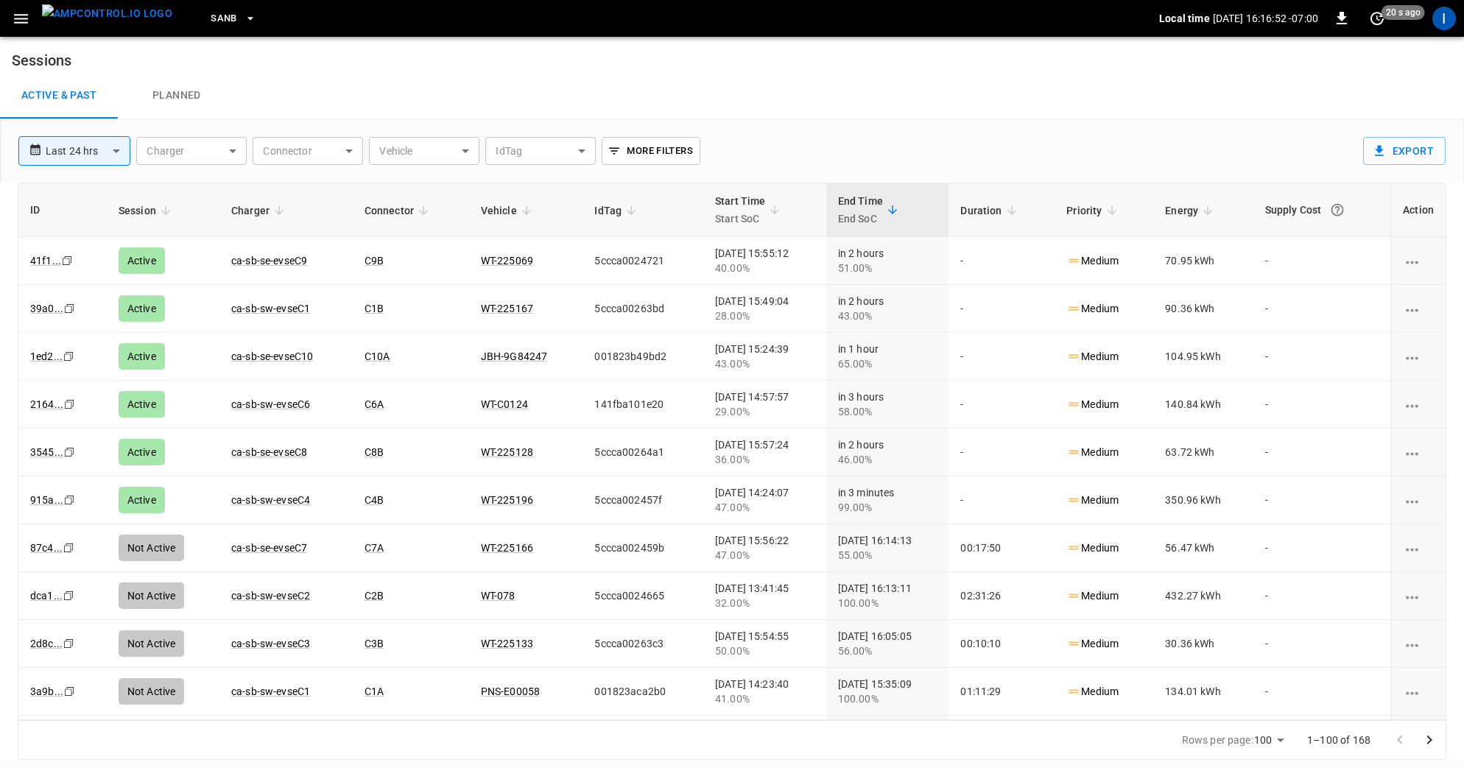
click at [616, 158] on button "More Filters" at bounding box center [651, 151] width 98 height 28
click at [546, 155] on div at bounding box center [732, 384] width 1464 height 768
click at [546, 158] on body "**********" at bounding box center [732, 380] width 1464 height 760
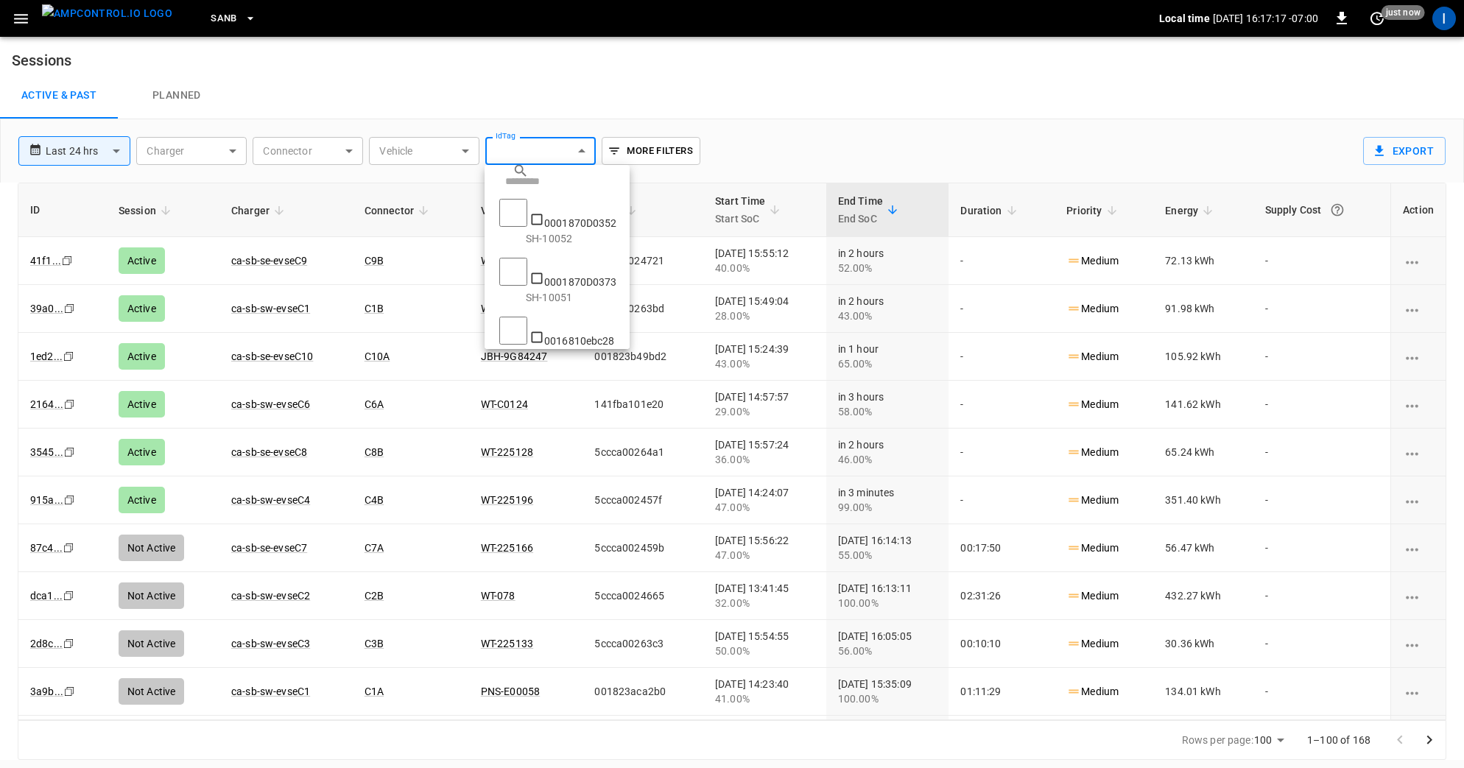
type input "********"
drag, startPoint x: 515, startPoint y: 176, endPoint x: 475, endPoint y: 173, distance: 39.9
click at [475, 173] on div "​ *** 0001870D0352 SH-10052 0001870D0373 SH-10051 0016811367E8 PNS-E00083 00168…" at bounding box center [732, 384] width 1464 height 768
drag, startPoint x: 516, startPoint y: 179, endPoint x: 504, endPoint y: 178, distance: 11.8
click at [504, 178] on div "​ ***" at bounding box center [539, 181] width 103 height 21
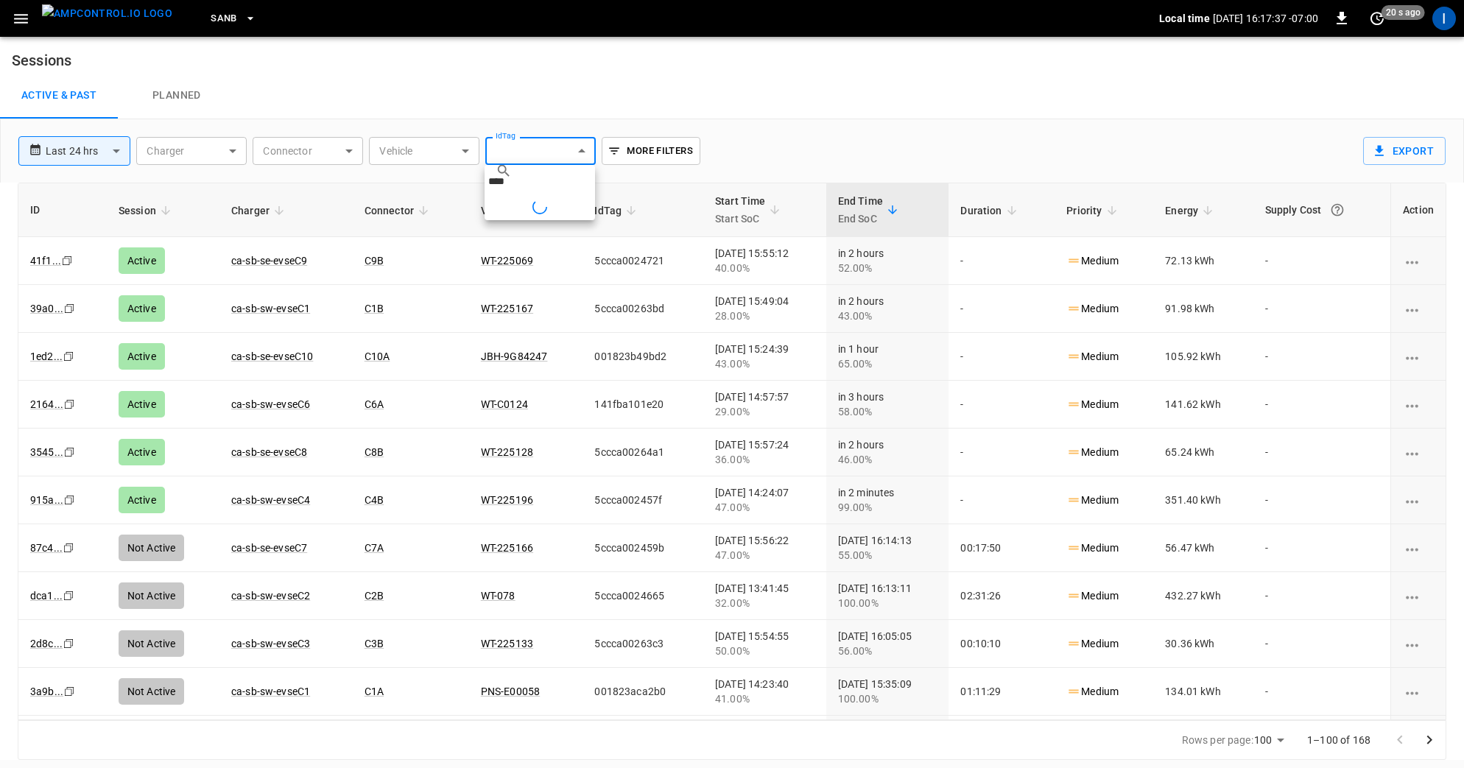
type input "*"
click at [407, 86] on div at bounding box center [732, 384] width 1464 height 768
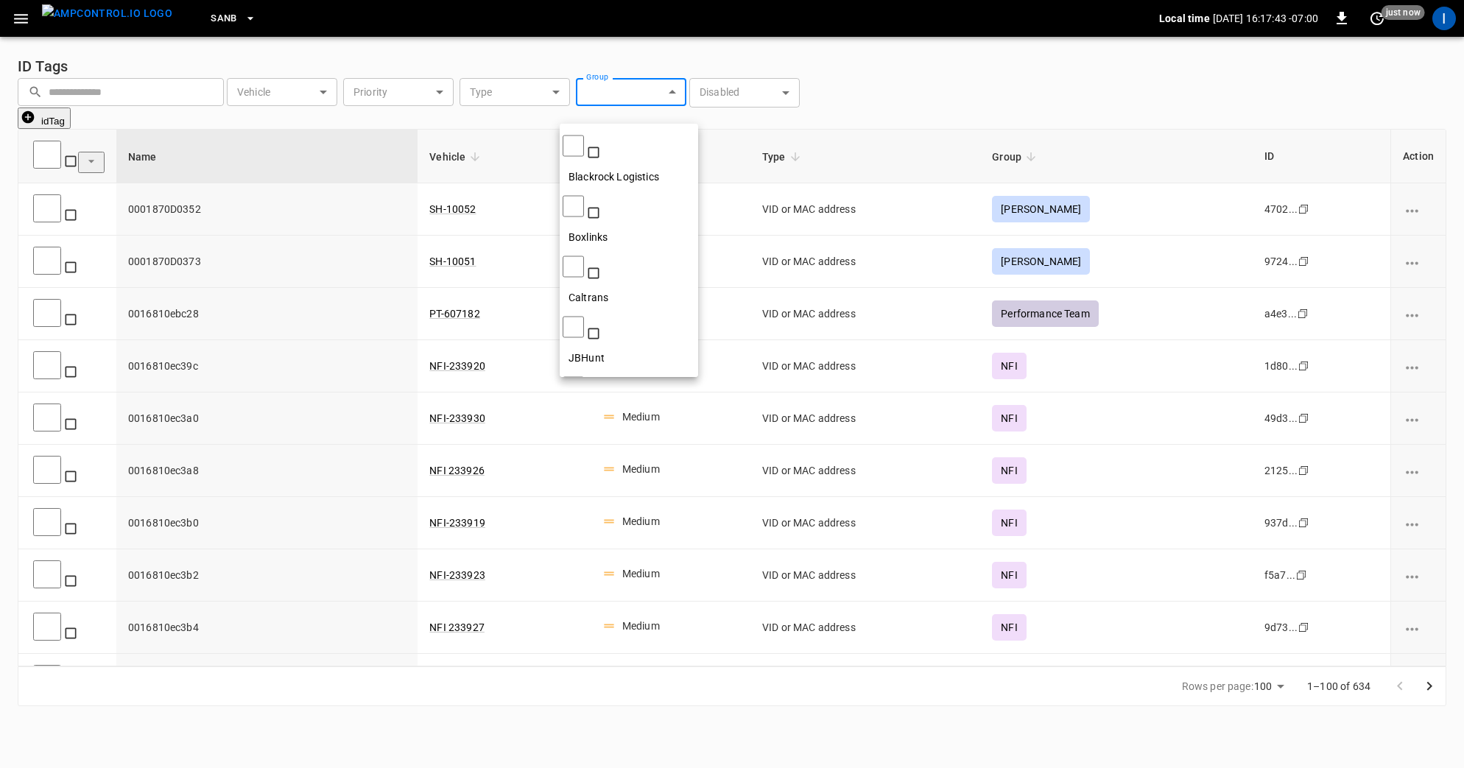
drag, startPoint x: 627, startPoint y: 108, endPoint x: 627, endPoint y: 117, distance: 9.6
click at [627, 108] on body "SanB Local time [DATE] 16:17:43 -07:00 0 just now I ID Tags ​ ​ Vehicle ​ Vehic…" at bounding box center [732, 362] width 1464 height 724
click at [622, 108] on div at bounding box center [732, 384] width 1464 height 768
click at [630, 116] on body "SanB Local time [DATE] 16:17:54 -07:00 0 10 s ago I ID Tags ​ ​ Vehicle ​ Vehic…" at bounding box center [732, 362] width 1464 height 724
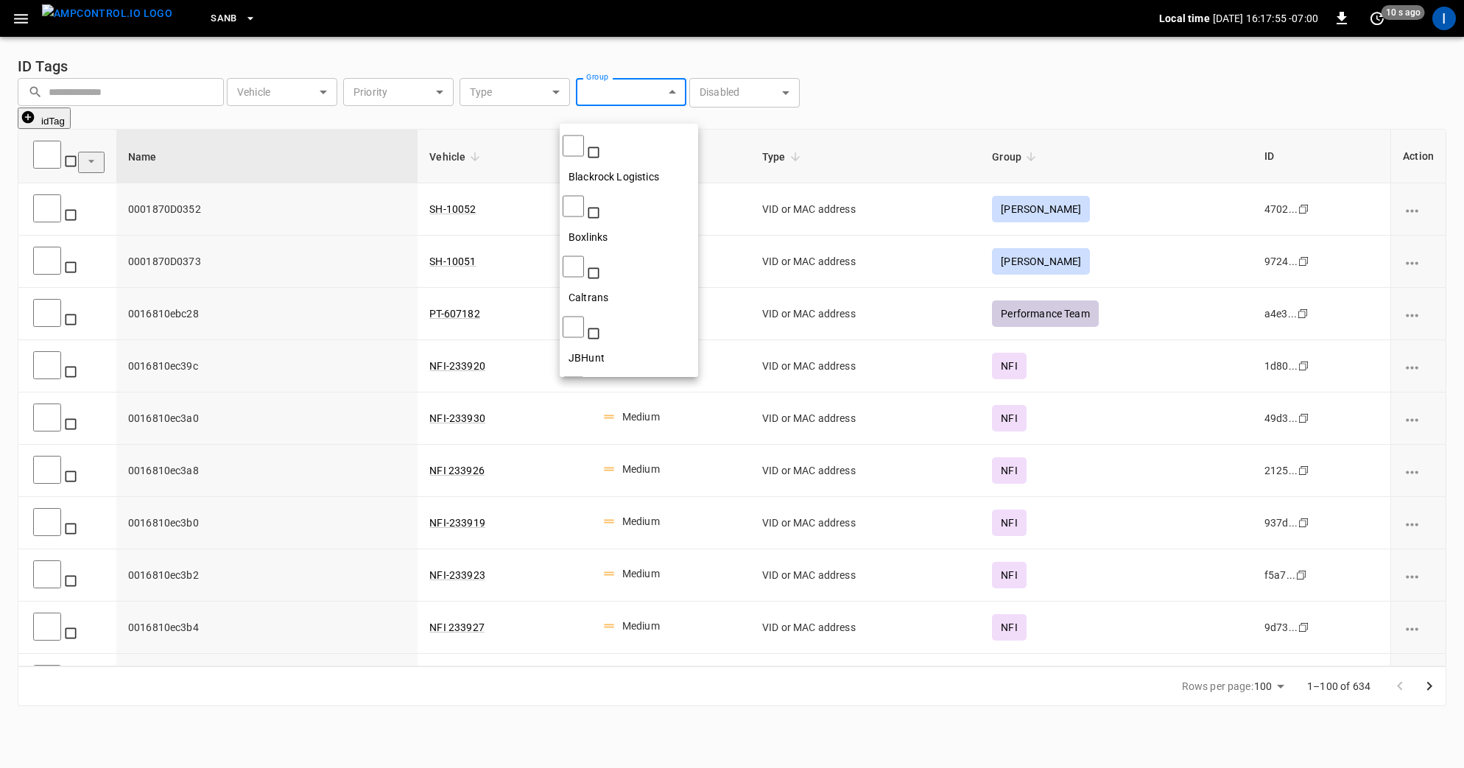
scroll to position [297, 0]
click at [610, 591] on div "Pay! App" at bounding box center [590, 604] width 60 height 27
type input "********"
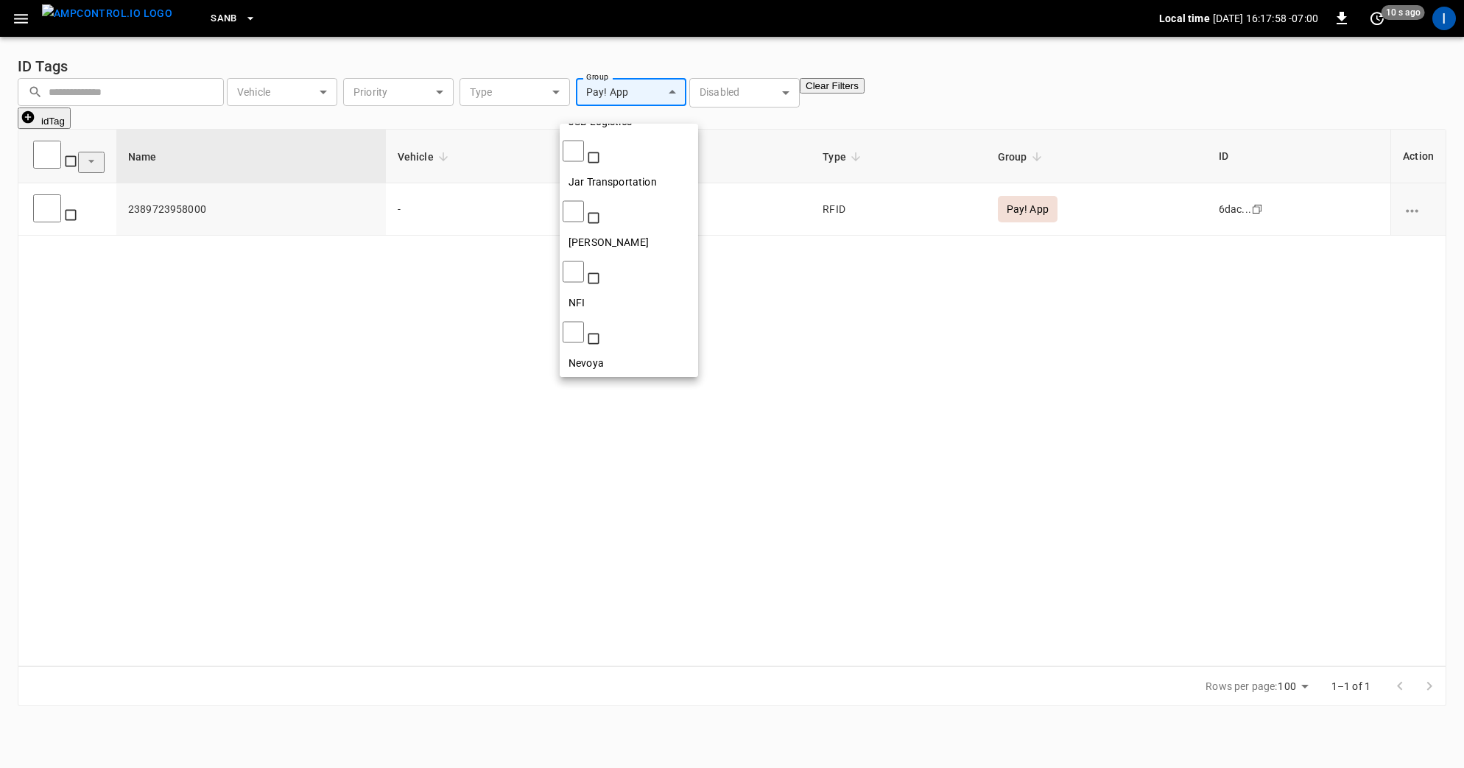
drag, startPoint x: 274, startPoint y: 312, endPoint x: 256, endPoint y: 297, distance: 23.6
click at [273, 312] on div at bounding box center [732, 384] width 1464 height 768
click at [137, 206] on span "2389723958000" at bounding box center [251, 209] width 246 height 15
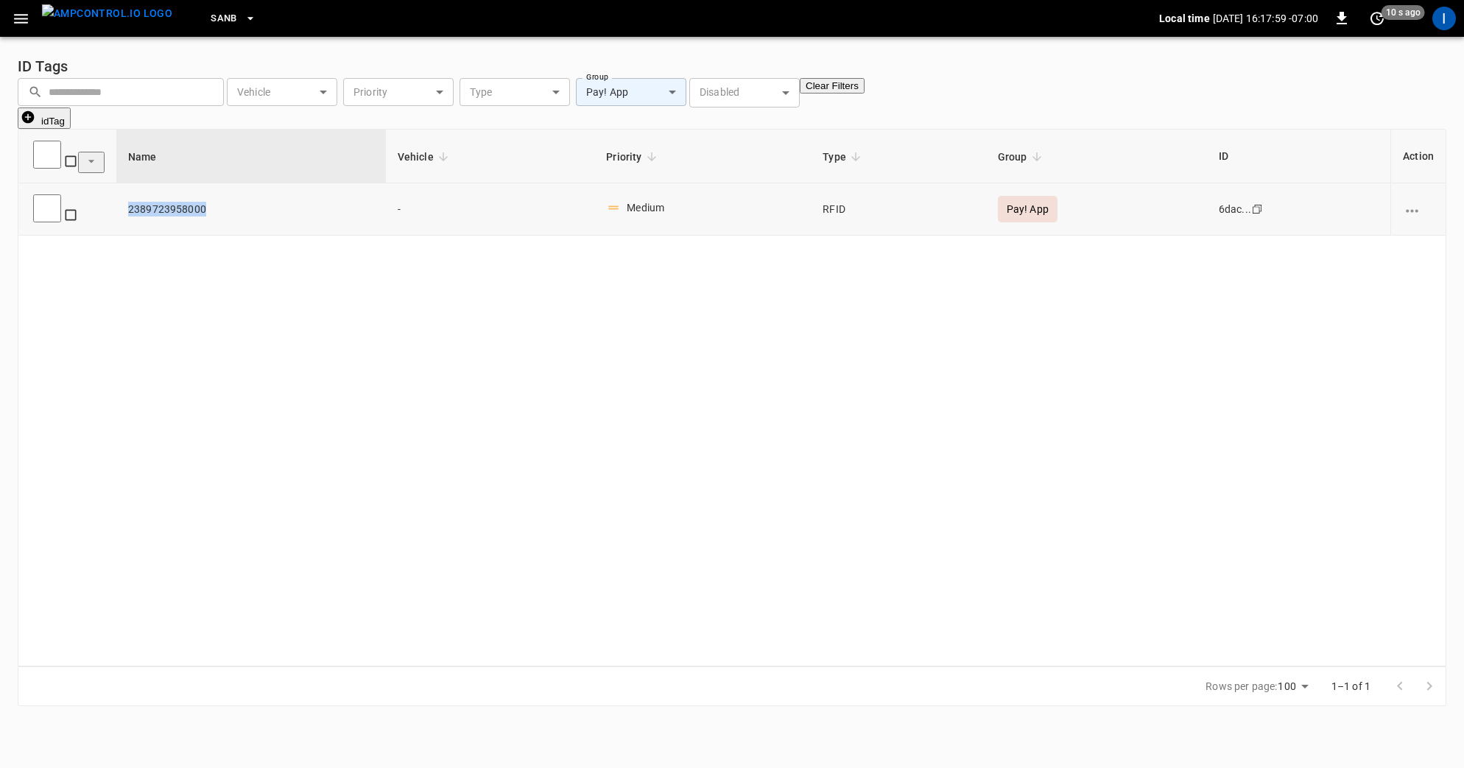
click at [137, 206] on span "2389723958000" at bounding box center [251, 209] width 246 height 15
copy span "2389723958000"
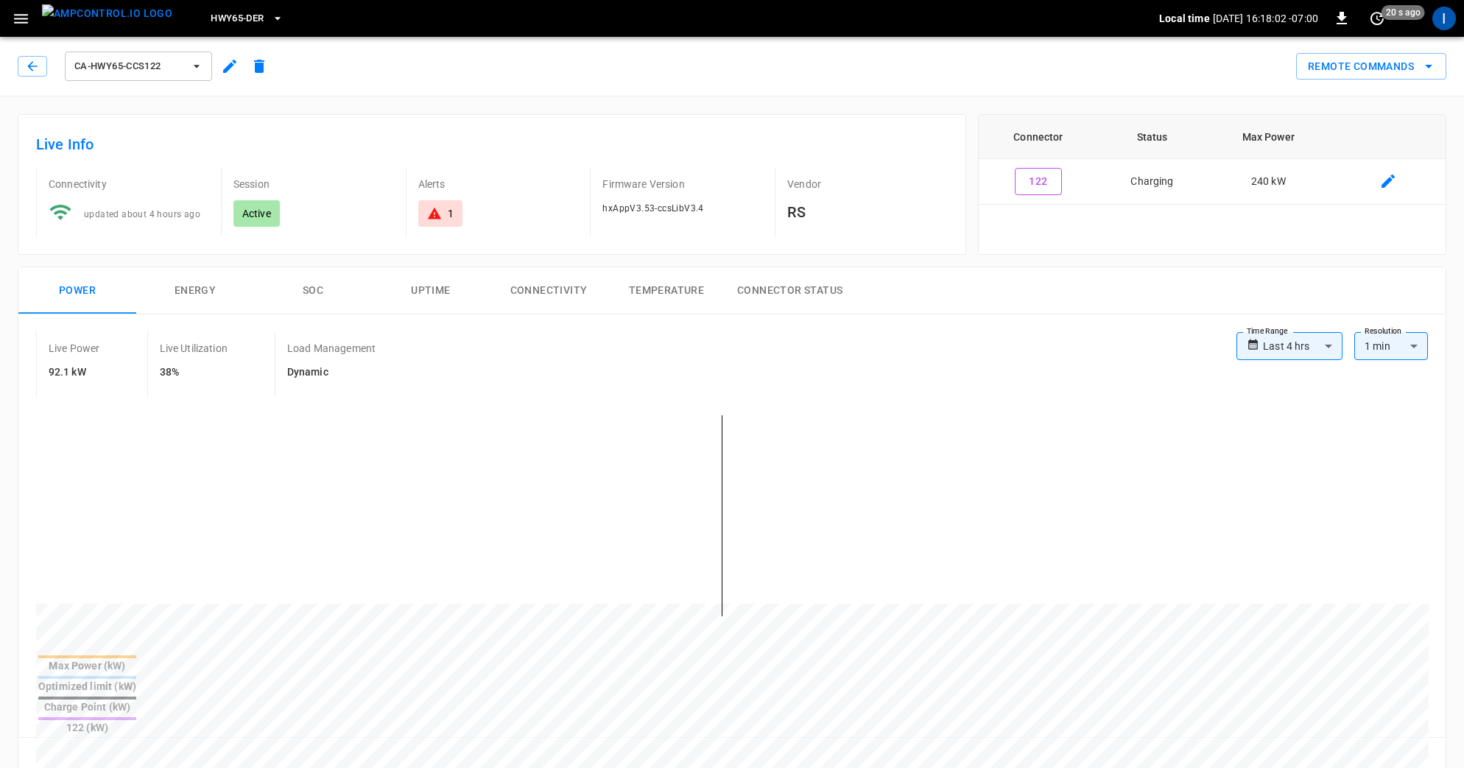
scroll to position [119, 0]
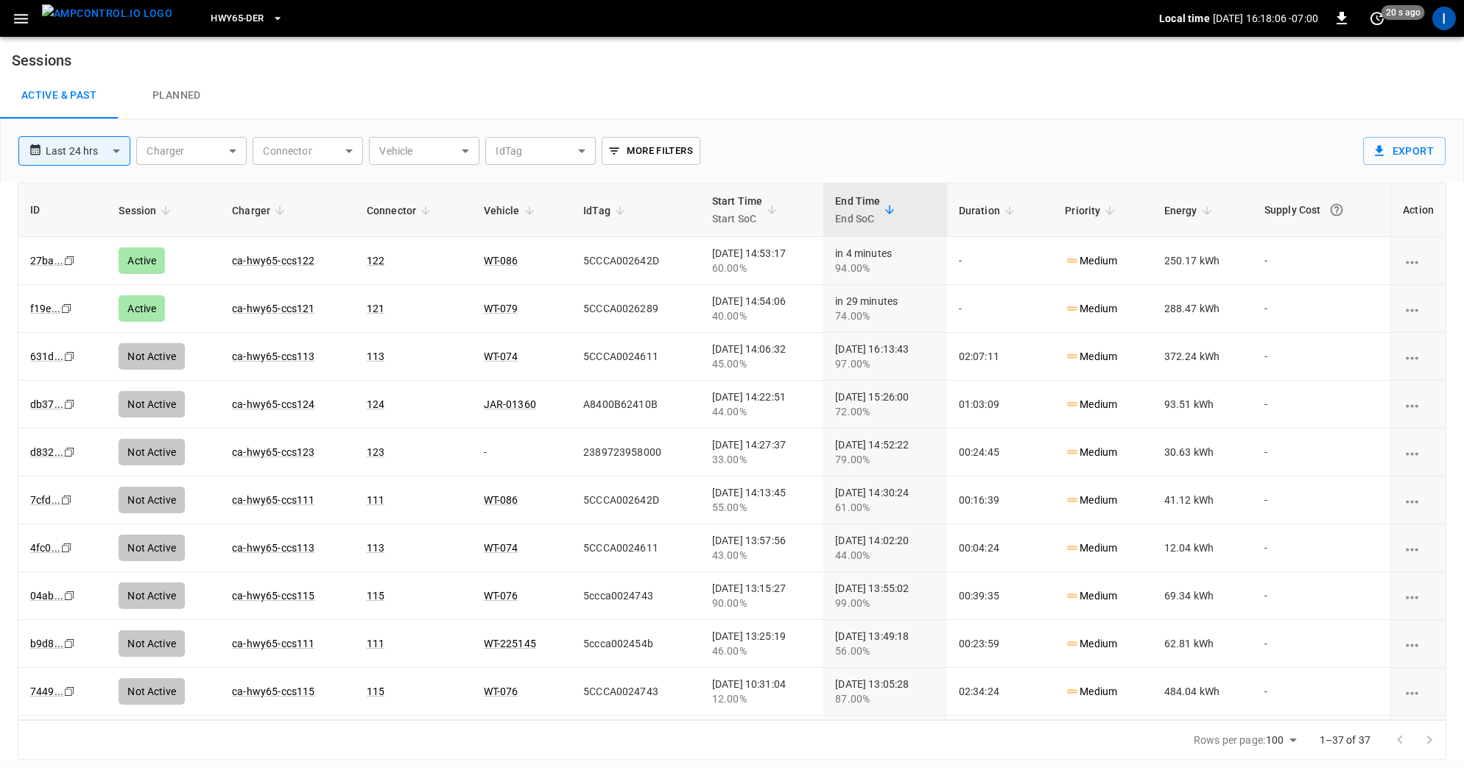
click at [535, 149] on body "**********" at bounding box center [732, 380] width 1464 height 760
type input "**********"
click at [817, 141] on div at bounding box center [732, 384] width 1464 height 768
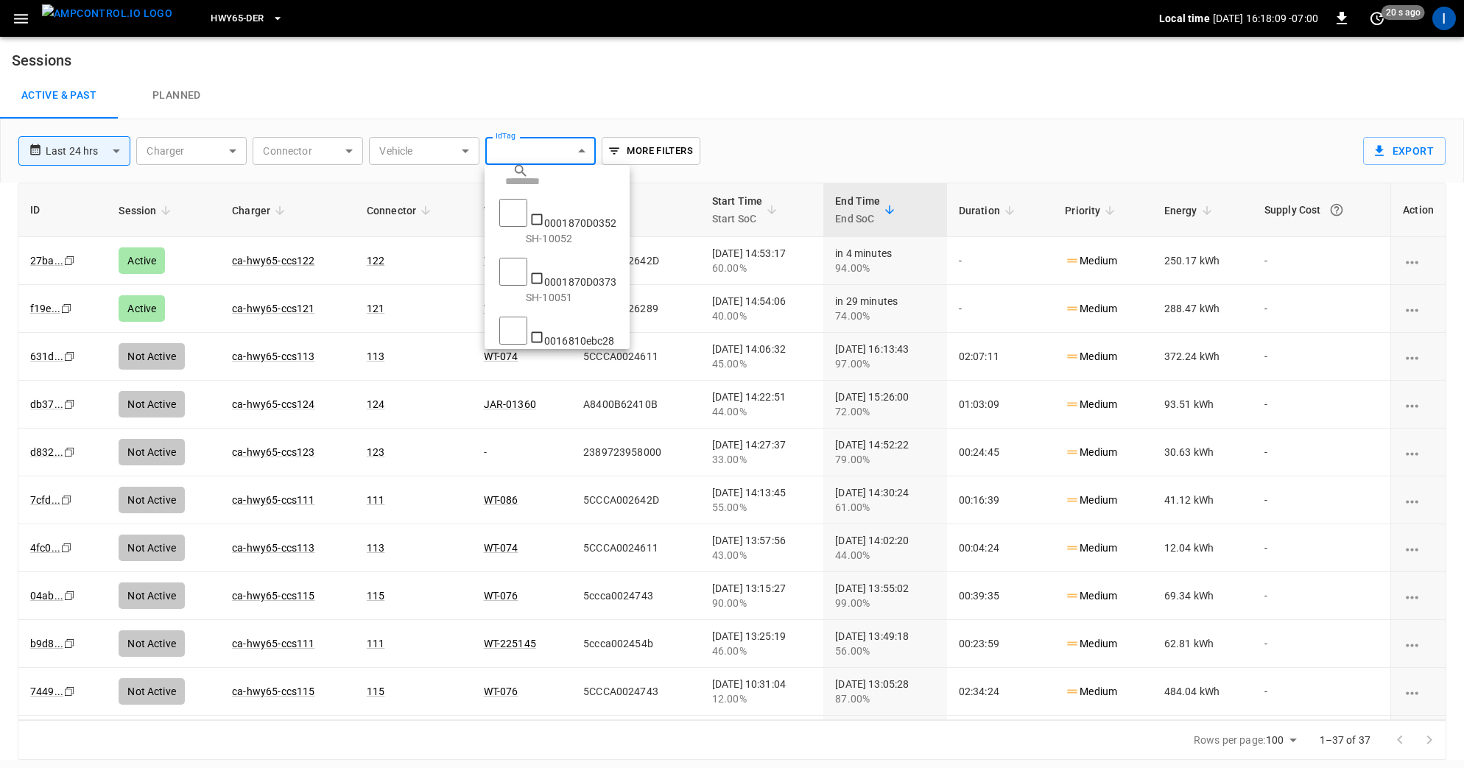
click at [576, 158] on body "**********" at bounding box center [732, 380] width 1464 height 760
type input "**********"
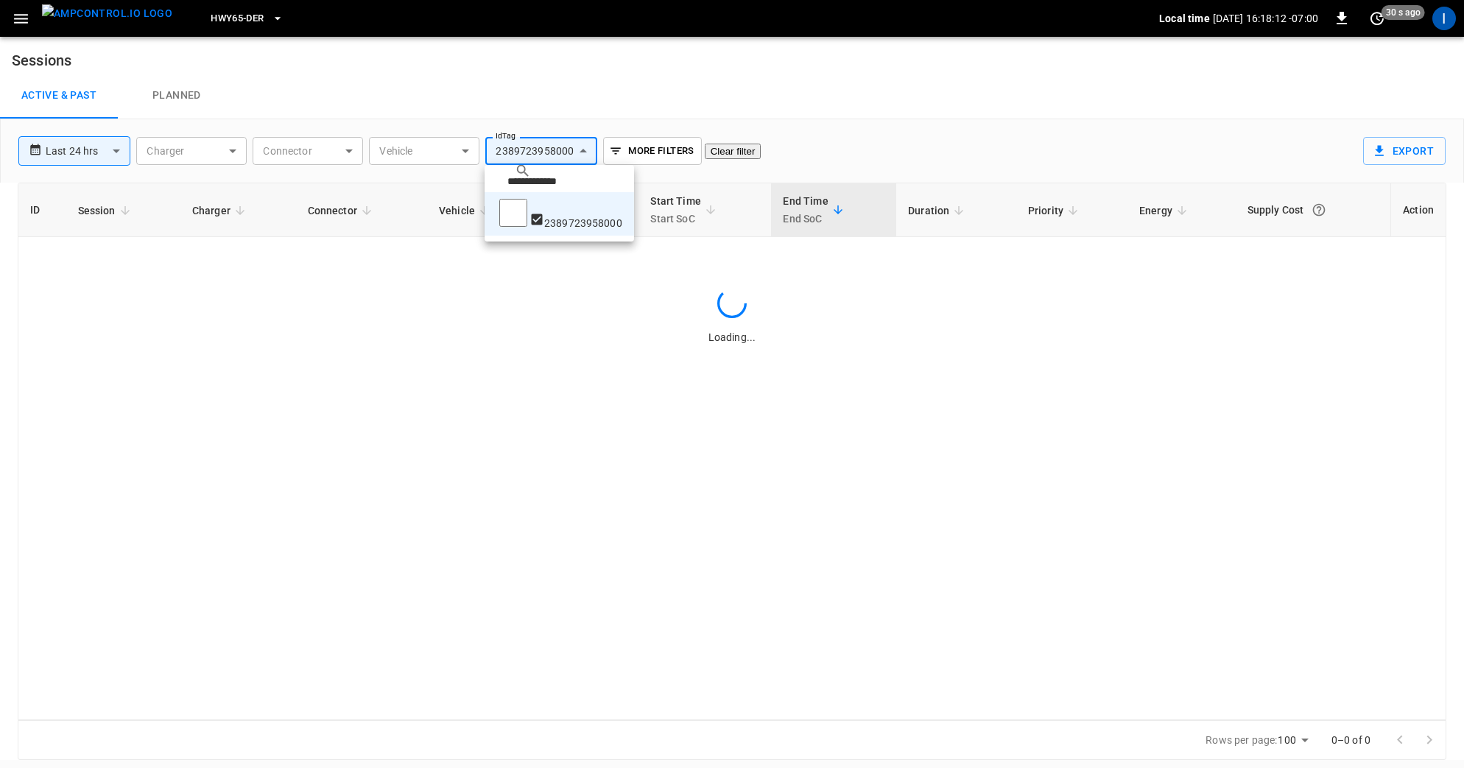
click at [870, 130] on div at bounding box center [732, 384] width 1464 height 768
